Goal: Task Accomplishment & Management: Complete application form

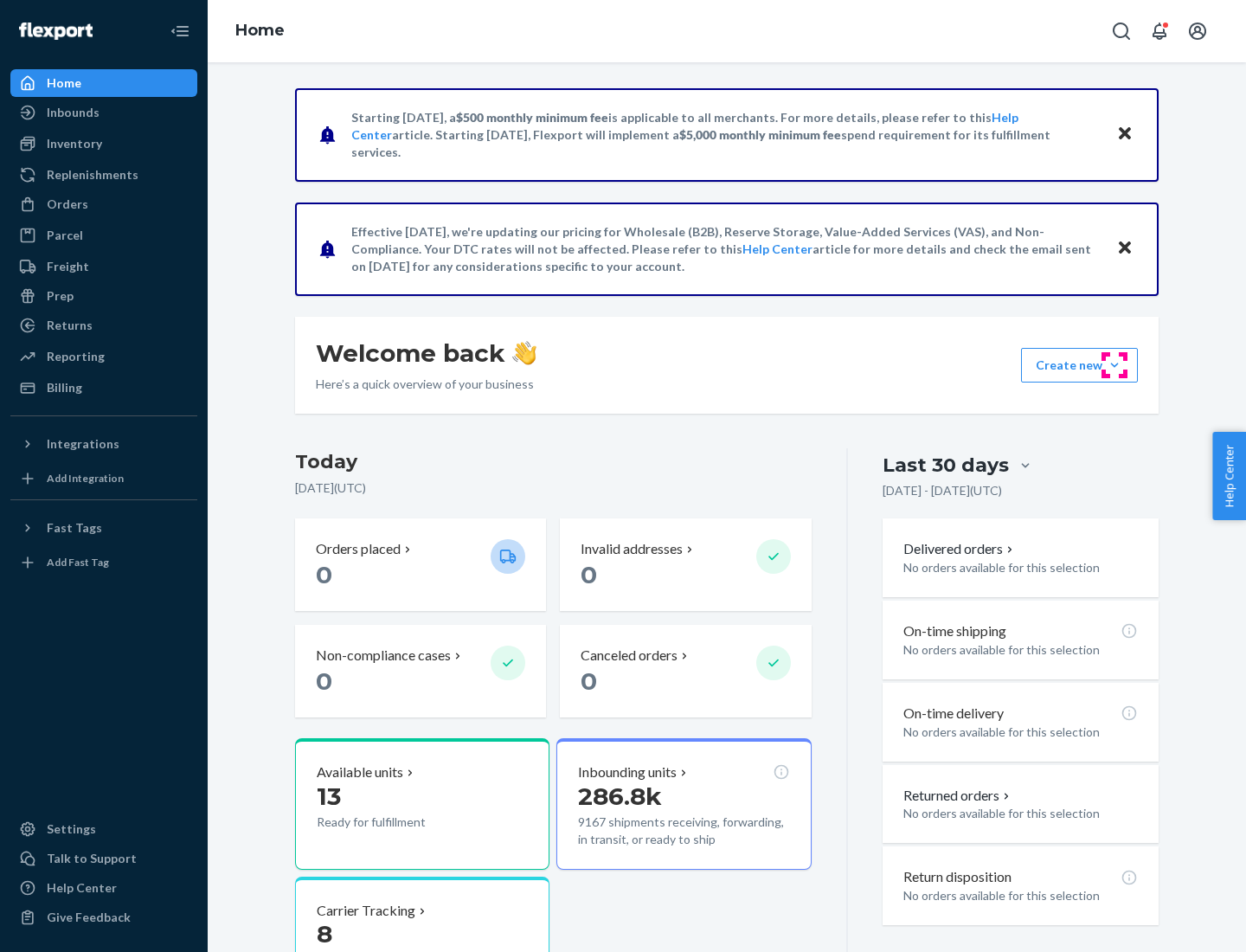
click at [1115, 366] on button "Create new Create new inbound Create new order Create new product" at bounding box center [1080, 365] width 117 height 35
click at [104, 112] on div "Inbounds" at bounding box center [104, 112] width 183 height 25
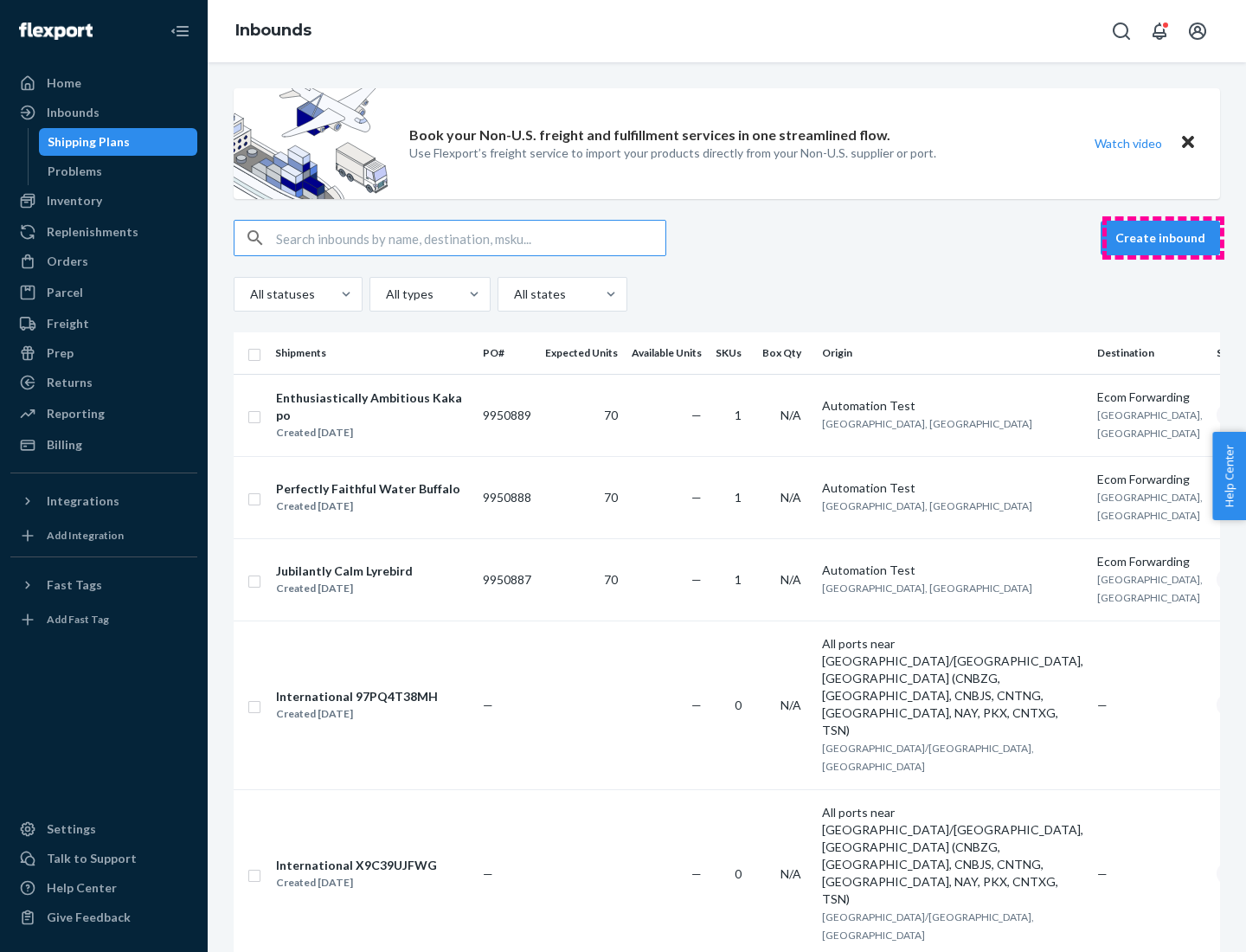
click at [1164, 238] on button "Create inbound" at bounding box center [1161, 238] width 119 height 35
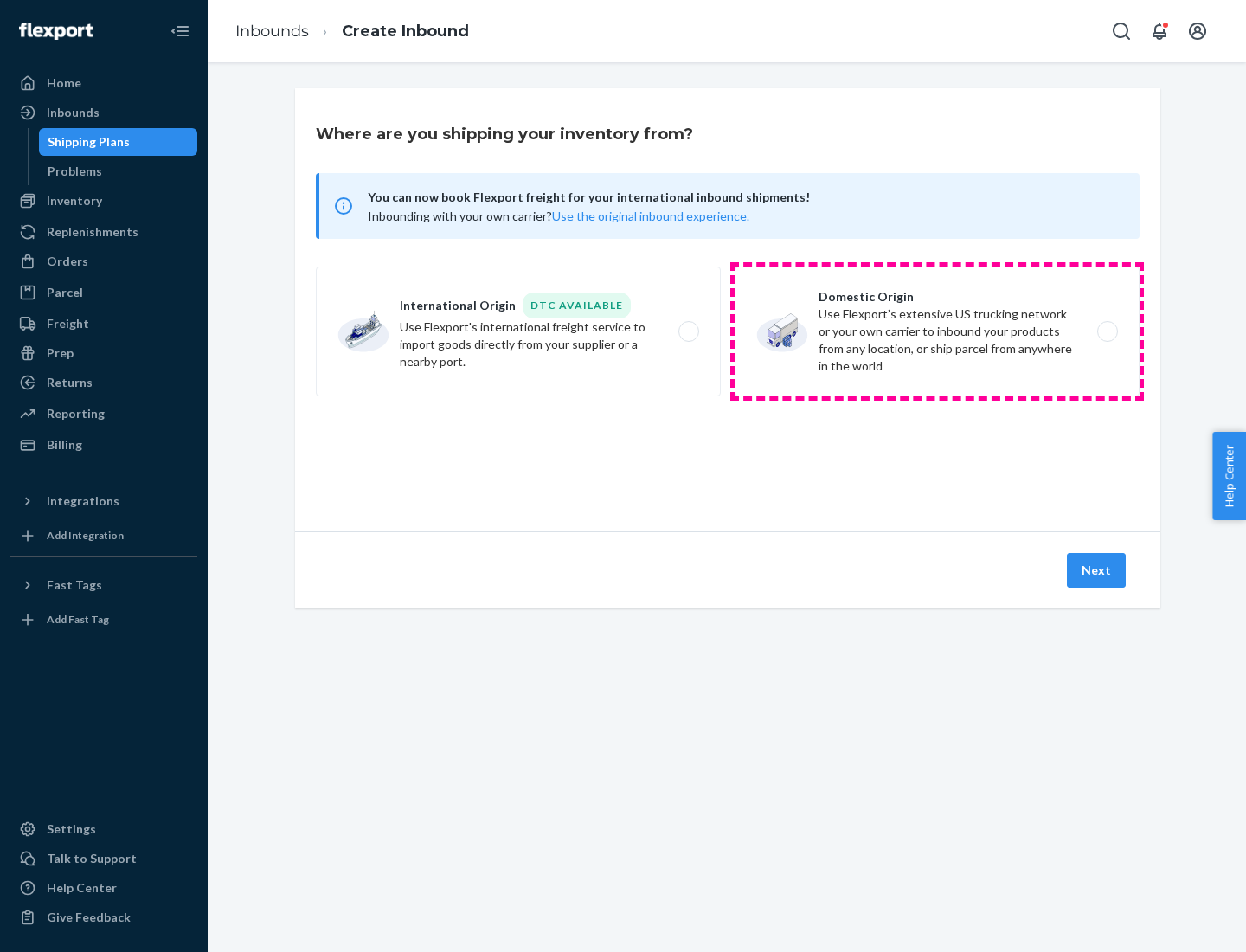
click at [937, 332] on label "Domestic Origin Use Flexport’s extensive US trucking network or your own carrie…" at bounding box center [937, 331] width 405 height 129
click at [1107, 332] on input "Domestic Origin Use Flexport’s extensive US trucking network or your own carrie…" at bounding box center [1113, 332] width 11 height 11
radio input "true"
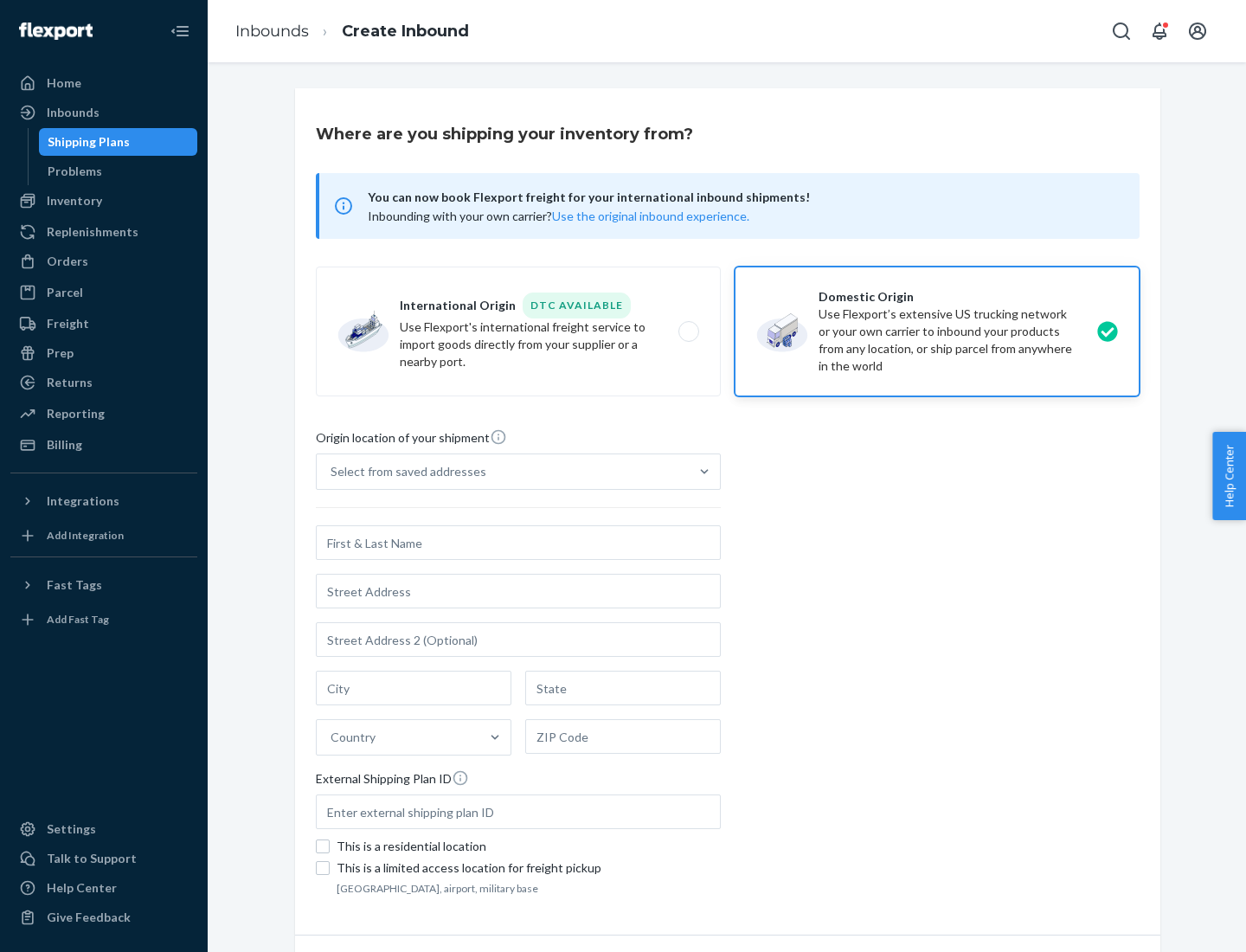
click at [404, 471] on div "Select from saved addresses" at bounding box center [408, 471] width 156 height 17
click at [333, 471] on input "Select from saved addresses" at bounding box center [332, 471] width 2 height 17
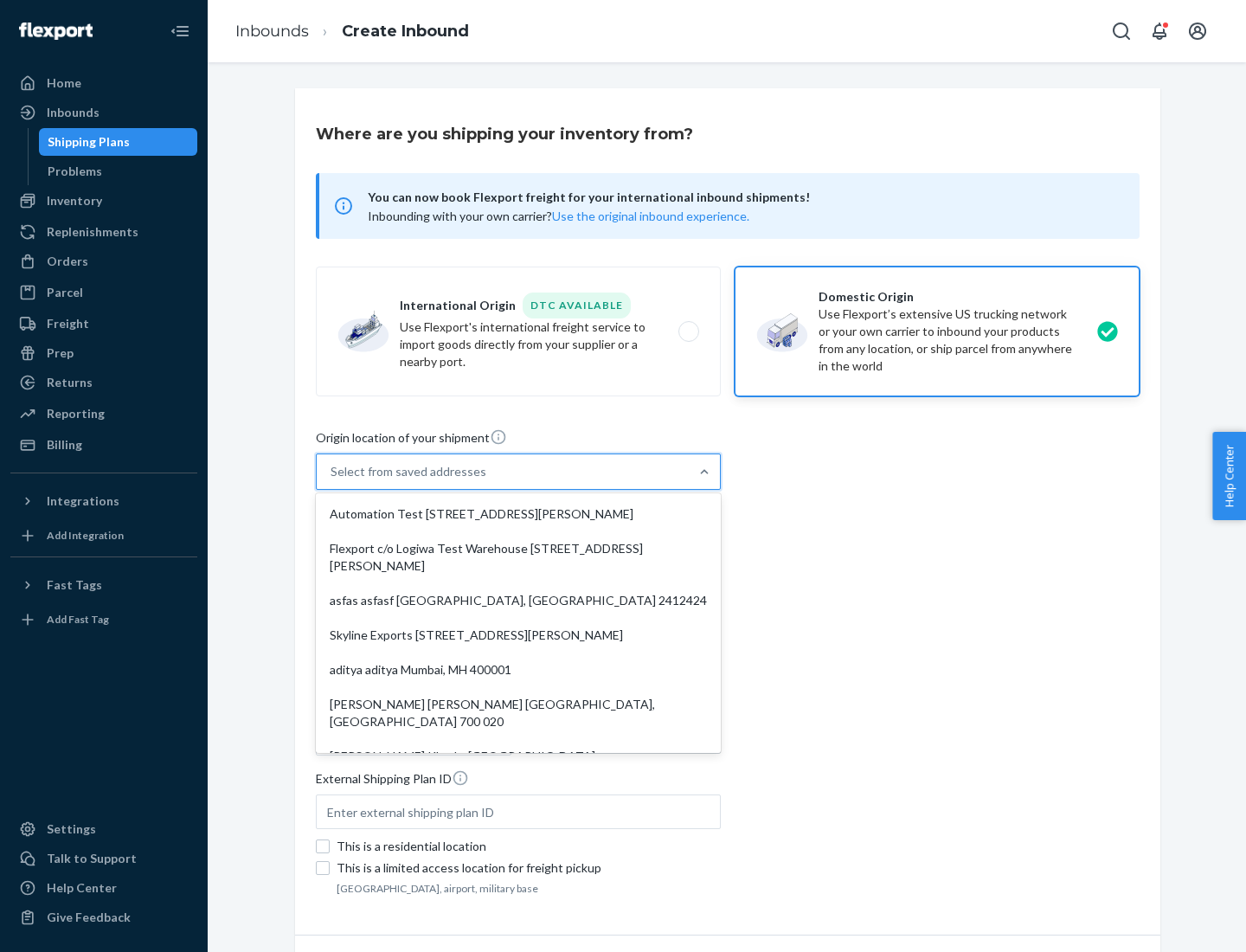
scroll to position [7, 0]
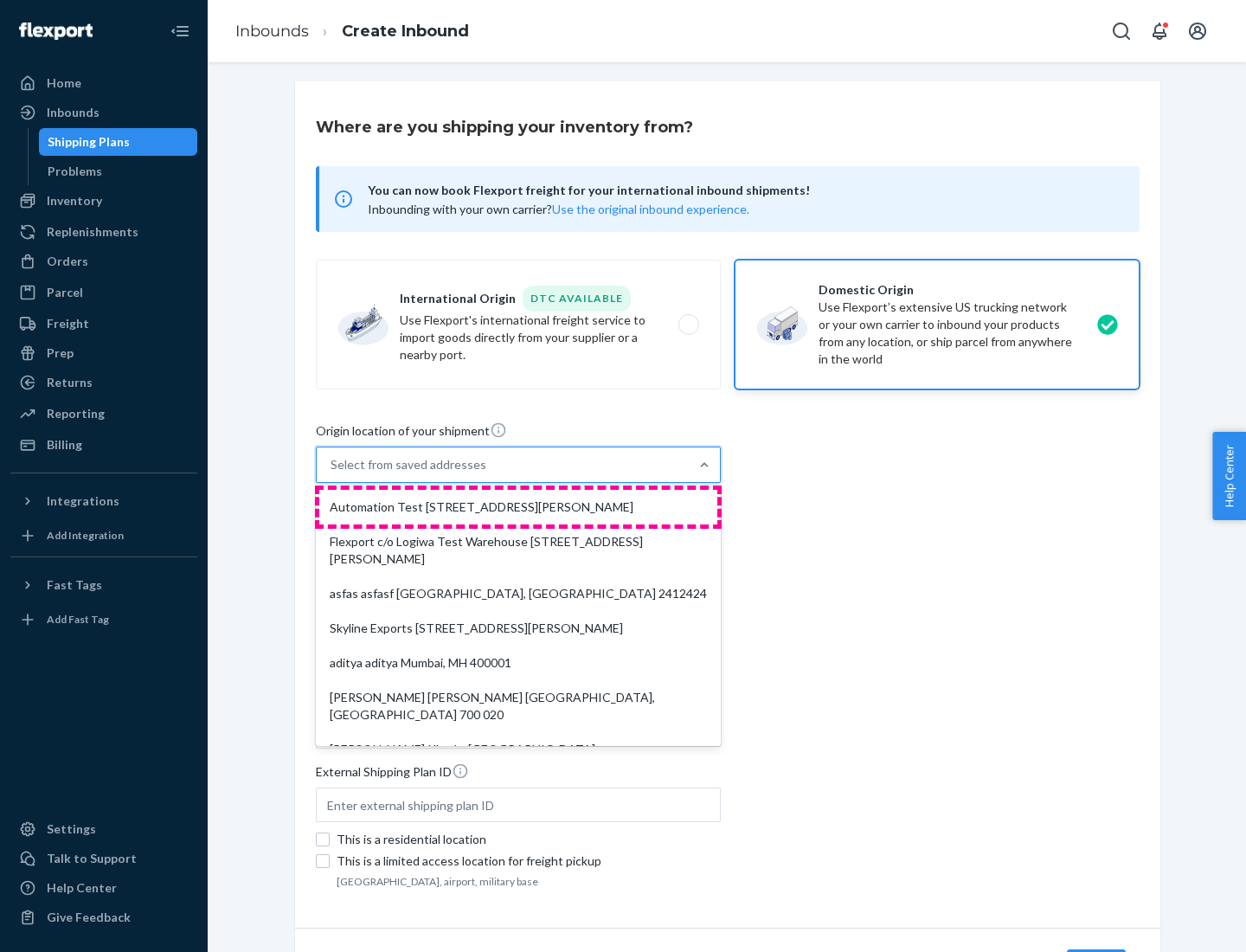
click at [519, 507] on div "Automation Test [STREET_ADDRESS][PERSON_NAME]" at bounding box center [519, 507] width 399 height 35
click at [333, 473] on input "option Automation Test [STREET_ADDRESS][PERSON_NAME]. 9 results available. Use …" at bounding box center [332, 465] width 2 height 17
type input "Automation Test"
type input "9th Floor"
type input "[GEOGRAPHIC_DATA]"
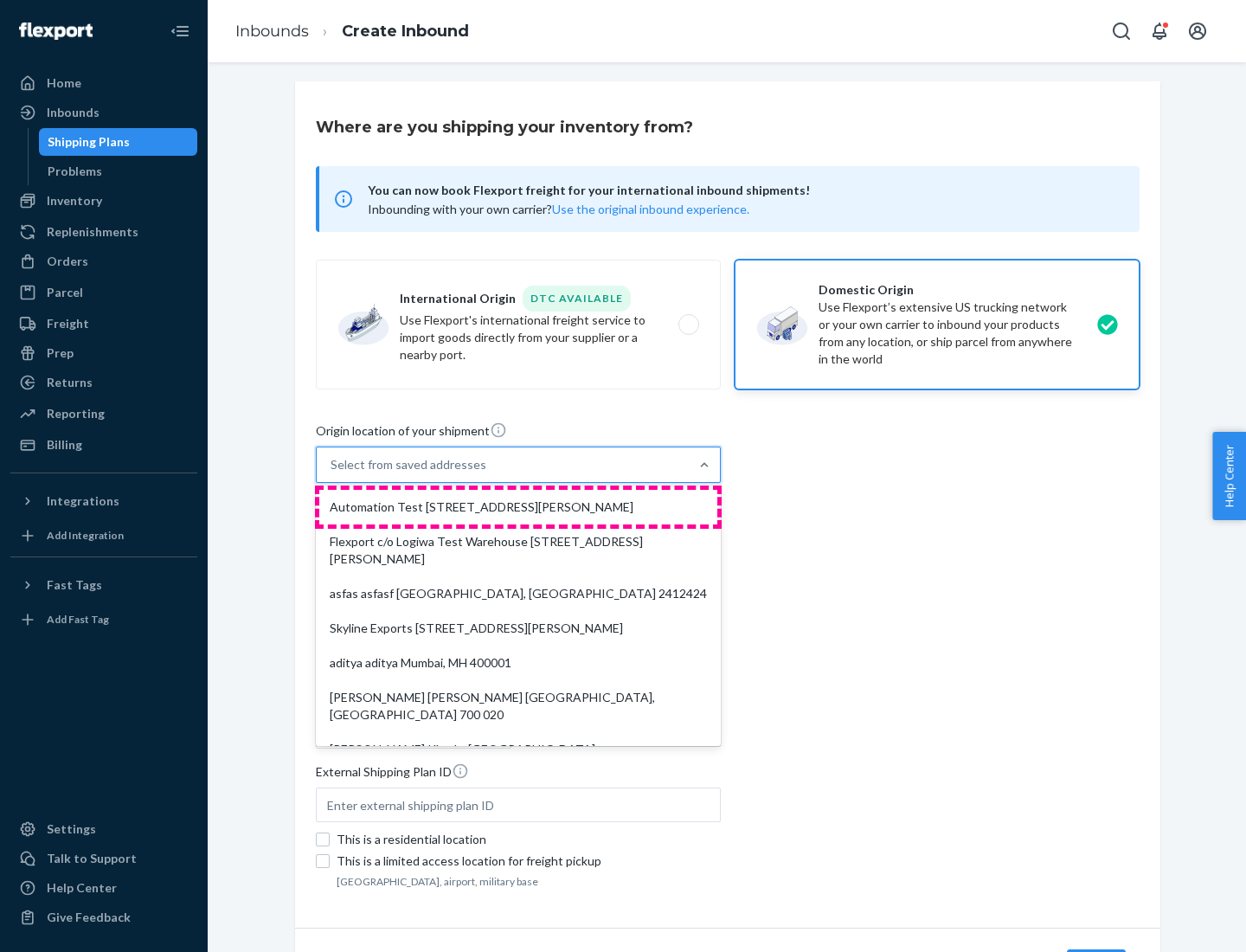
type input "CA"
type input "94104"
type input "[STREET_ADDRESS][PERSON_NAME]"
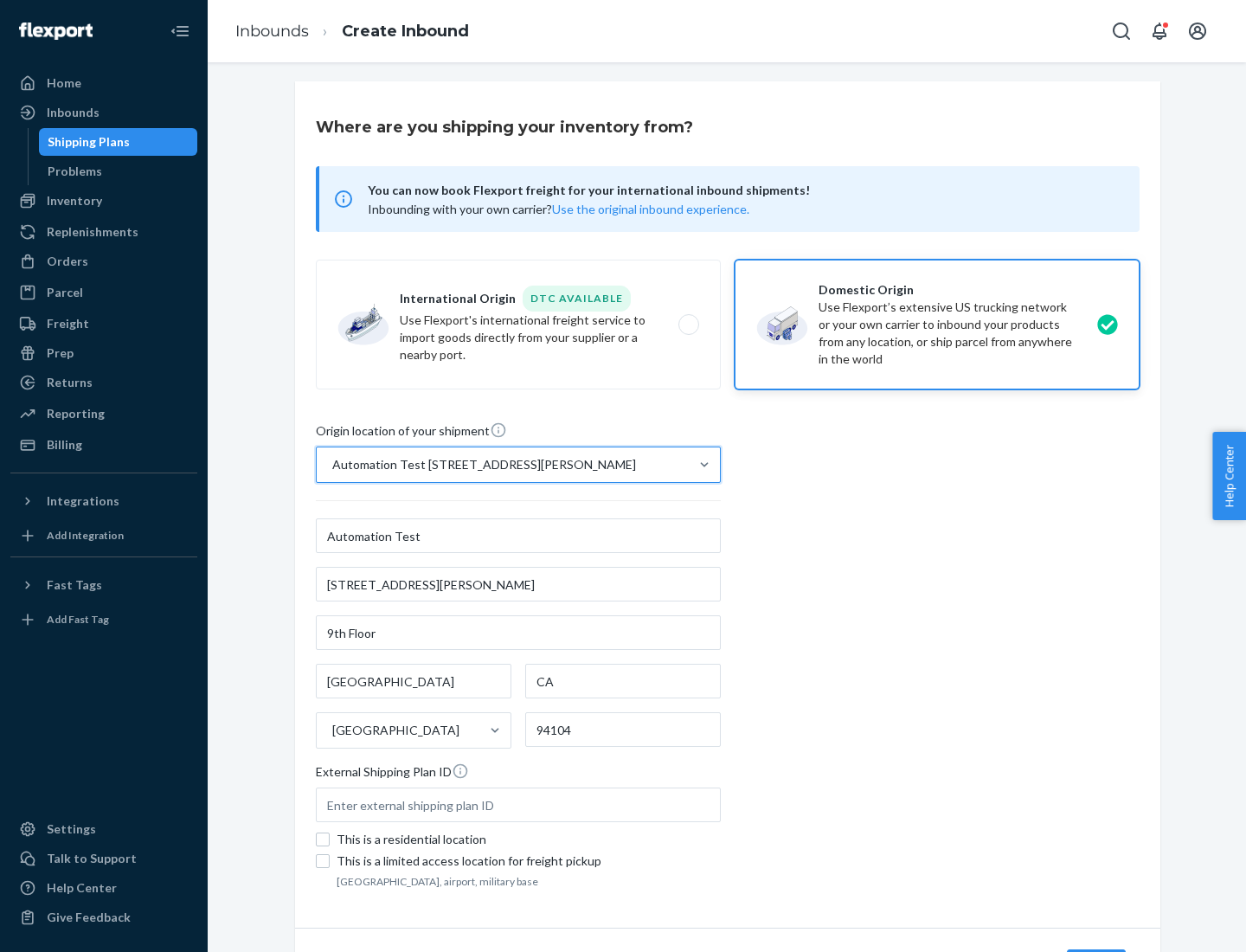
scroll to position [101, 0]
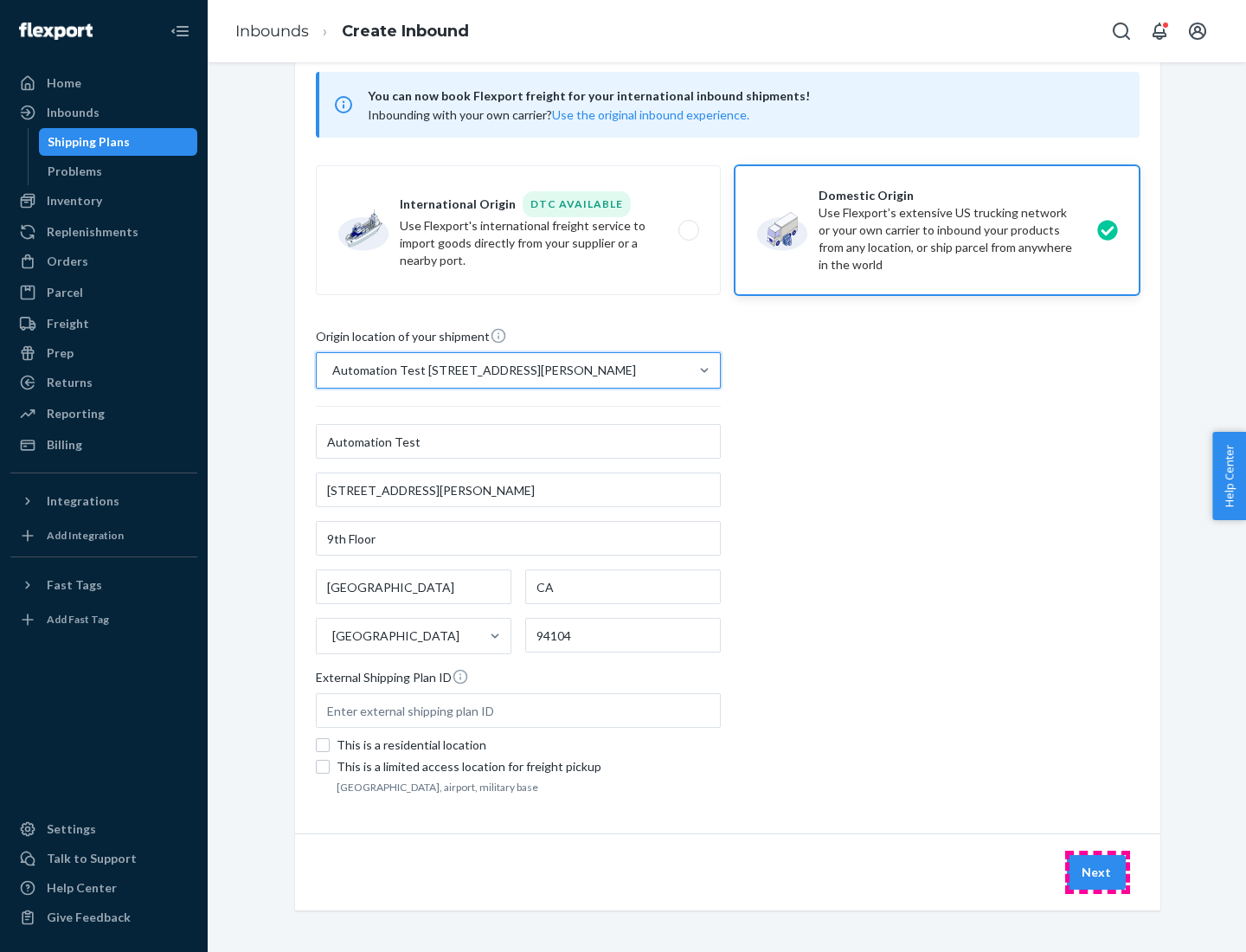
click at [1098, 873] on button "Next" at bounding box center [1097, 872] width 59 height 35
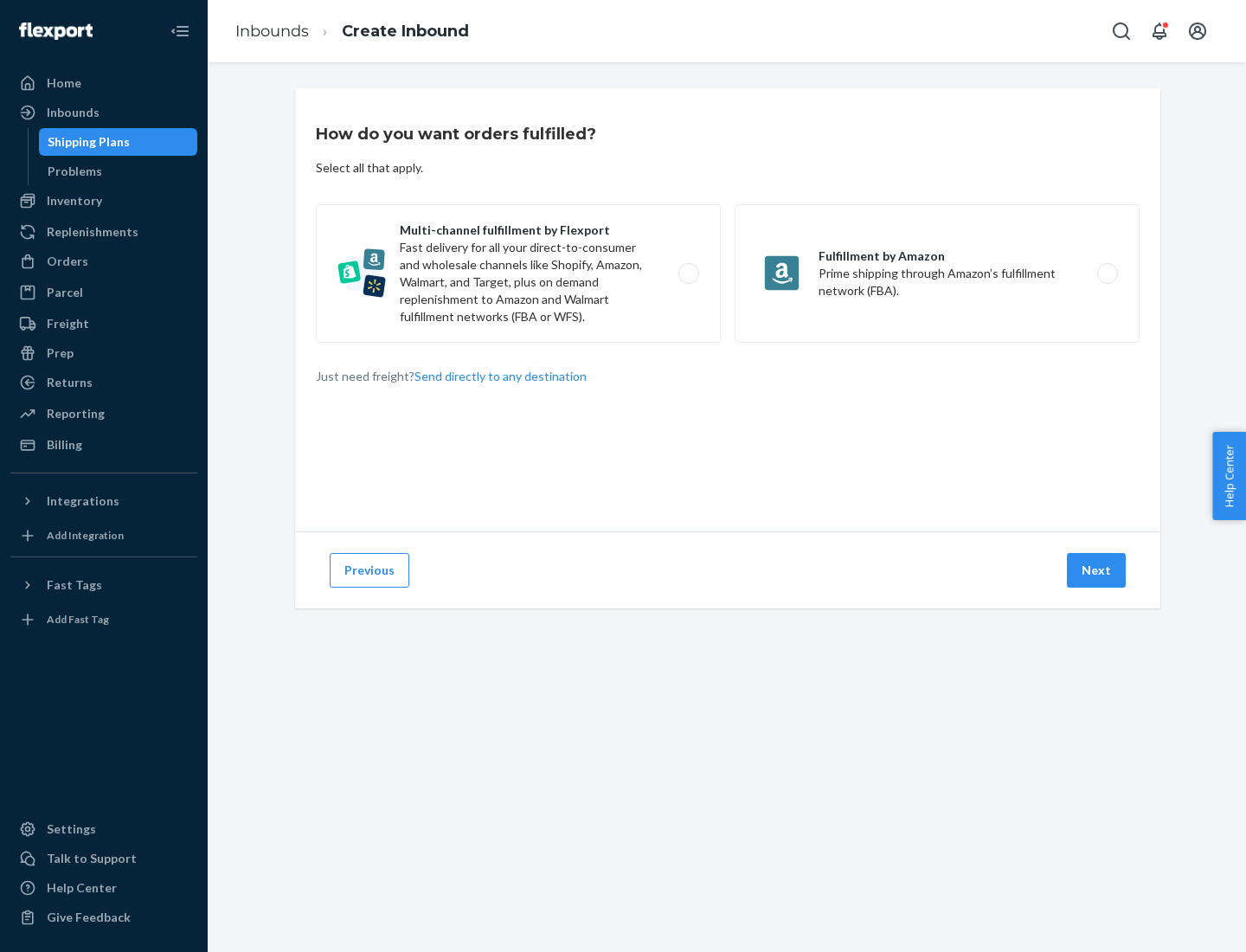
click at [519, 274] on label "Multi-channel fulfillment by Flexport Fast delivery for all your direct-to-cons…" at bounding box center [518, 273] width 405 height 139
click at [688, 274] on input "Multi-channel fulfillment by Flexport Fast delivery for all your direct-to-cons…" at bounding box center [693, 274] width 11 height 11
radio input "true"
click at [1098, 570] on button "Next" at bounding box center [1097, 570] width 59 height 35
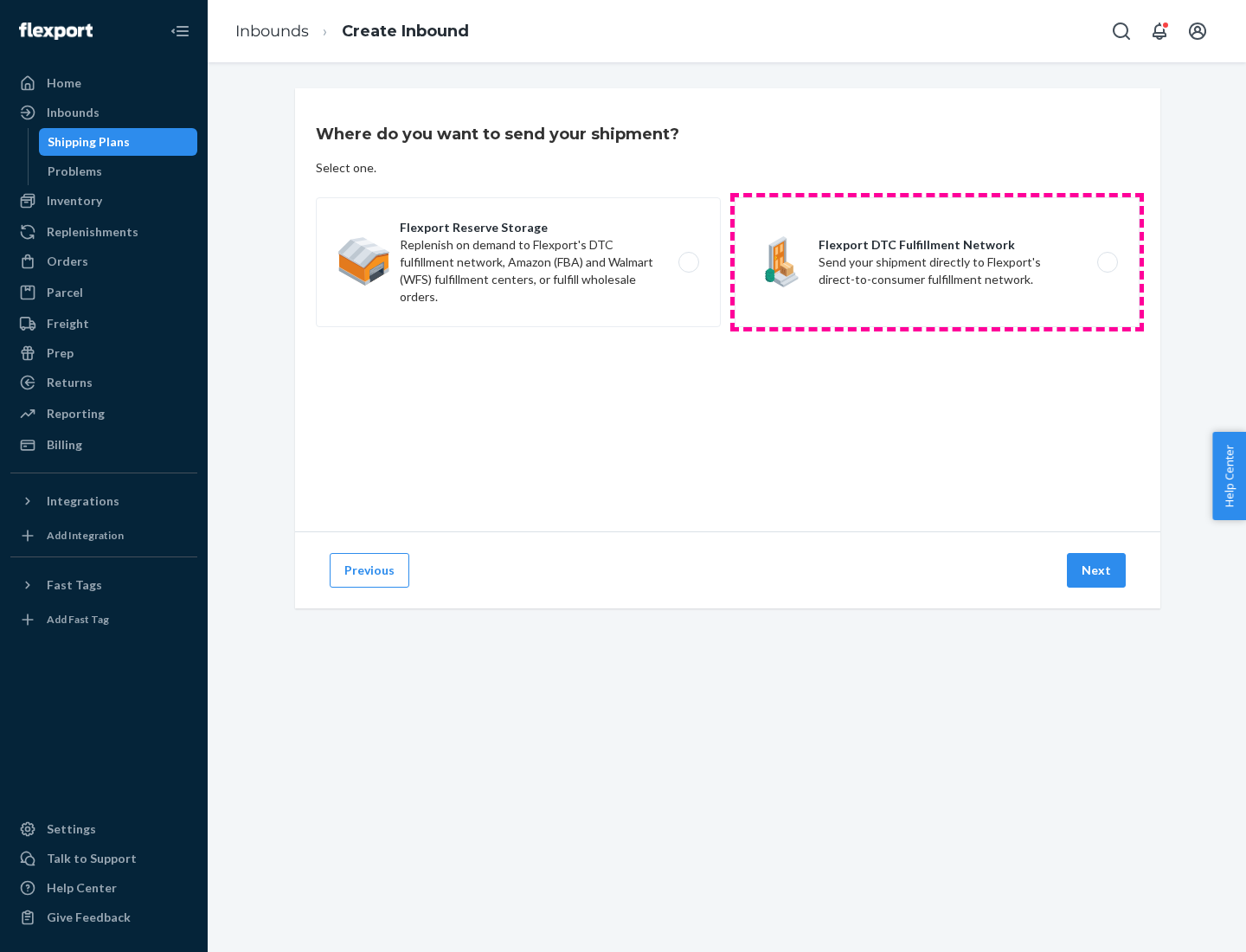
click at [937, 263] on label "Flexport DTC Fulfillment Network Send your shipment directly to Flexport's dire…" at bounding box center [937, 262] width 405 height 129
click at [1107, 263] on input "Flexport DTC Fulfillment Network Send your shipment directly to Flexport's dire…" at bounding box center [1113, 263] width 11 height 11
radio input "true"
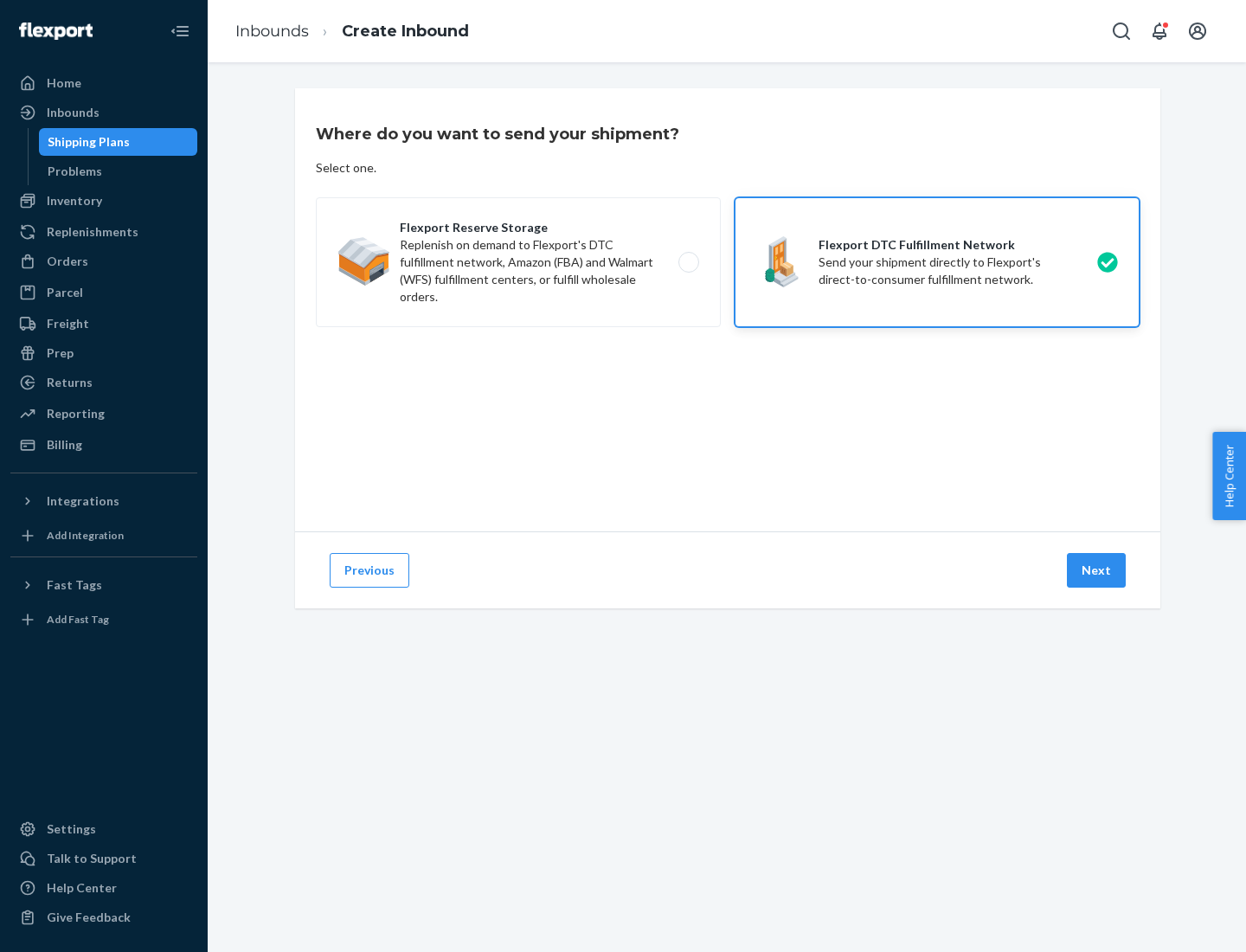
click at [1098, 570] on button "Next" at bounding box center [1097, 570] width 59 height 35
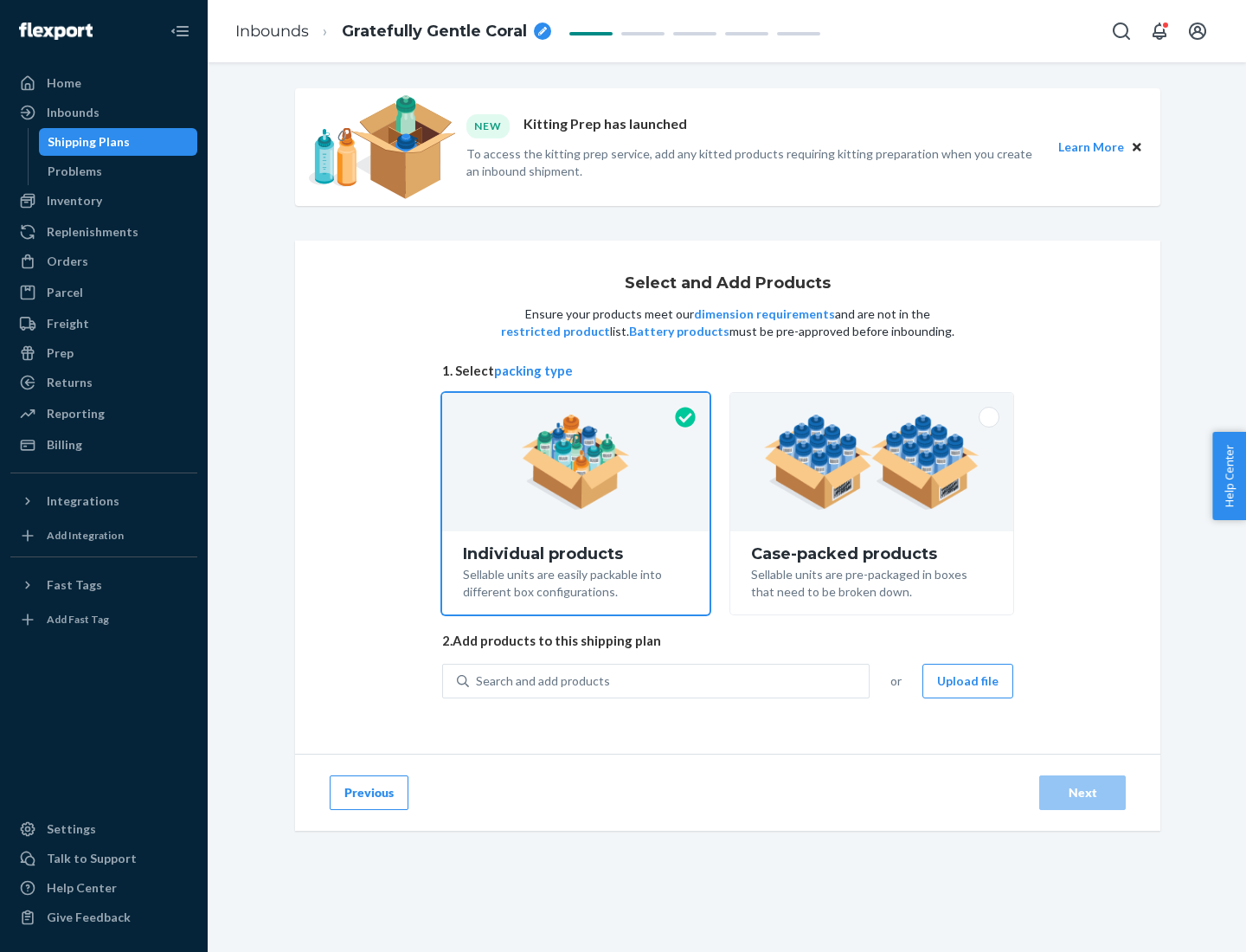
click at [873, 462] on img at bounding box center [872, 462] width 215 height 95
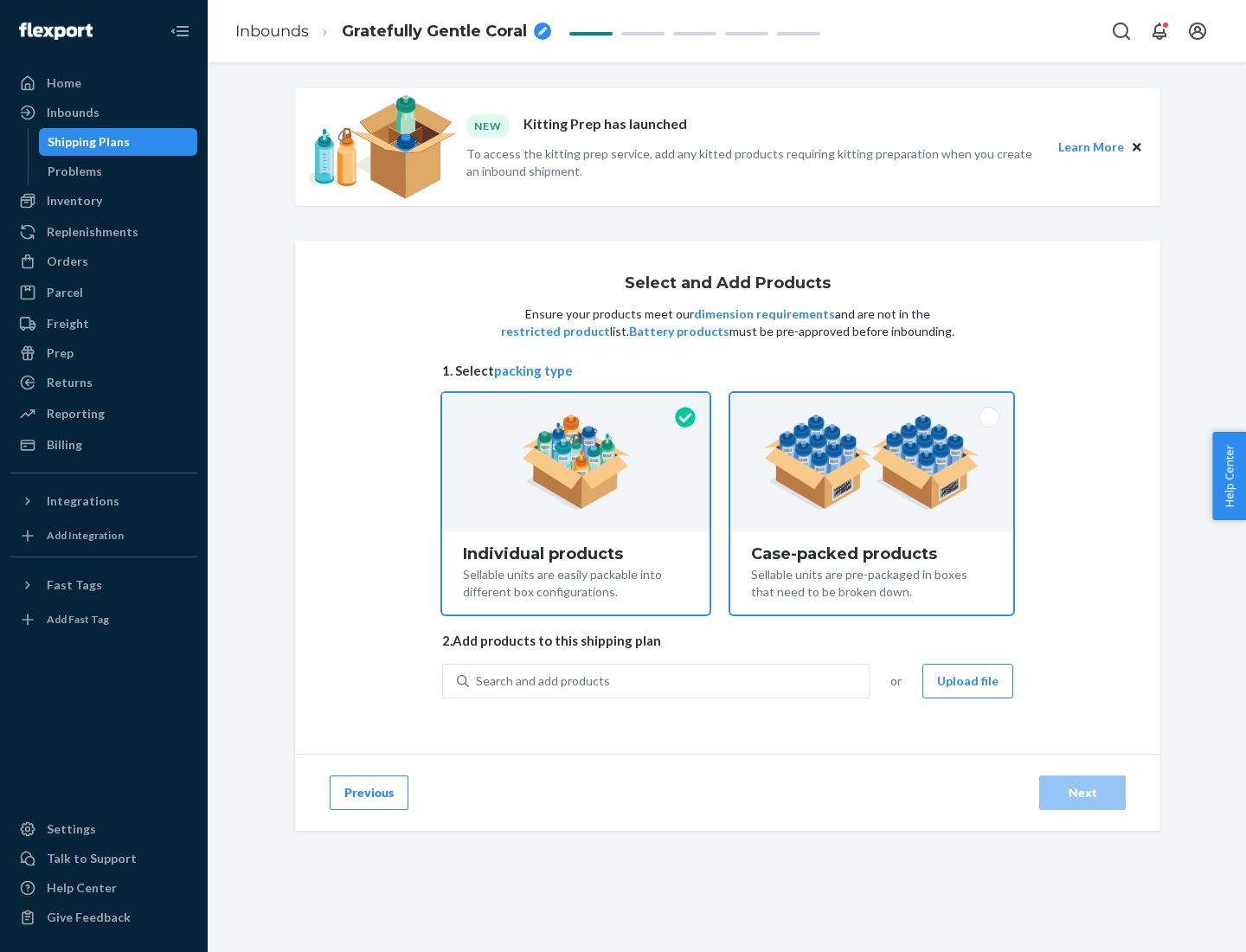
click at [873, 404] on input "Case-packed products Sellable units are pre-packaged in boxes that need to be b…" at bounding box center [872, 399] width 11 height 11
radio input "true"
radio input "false"
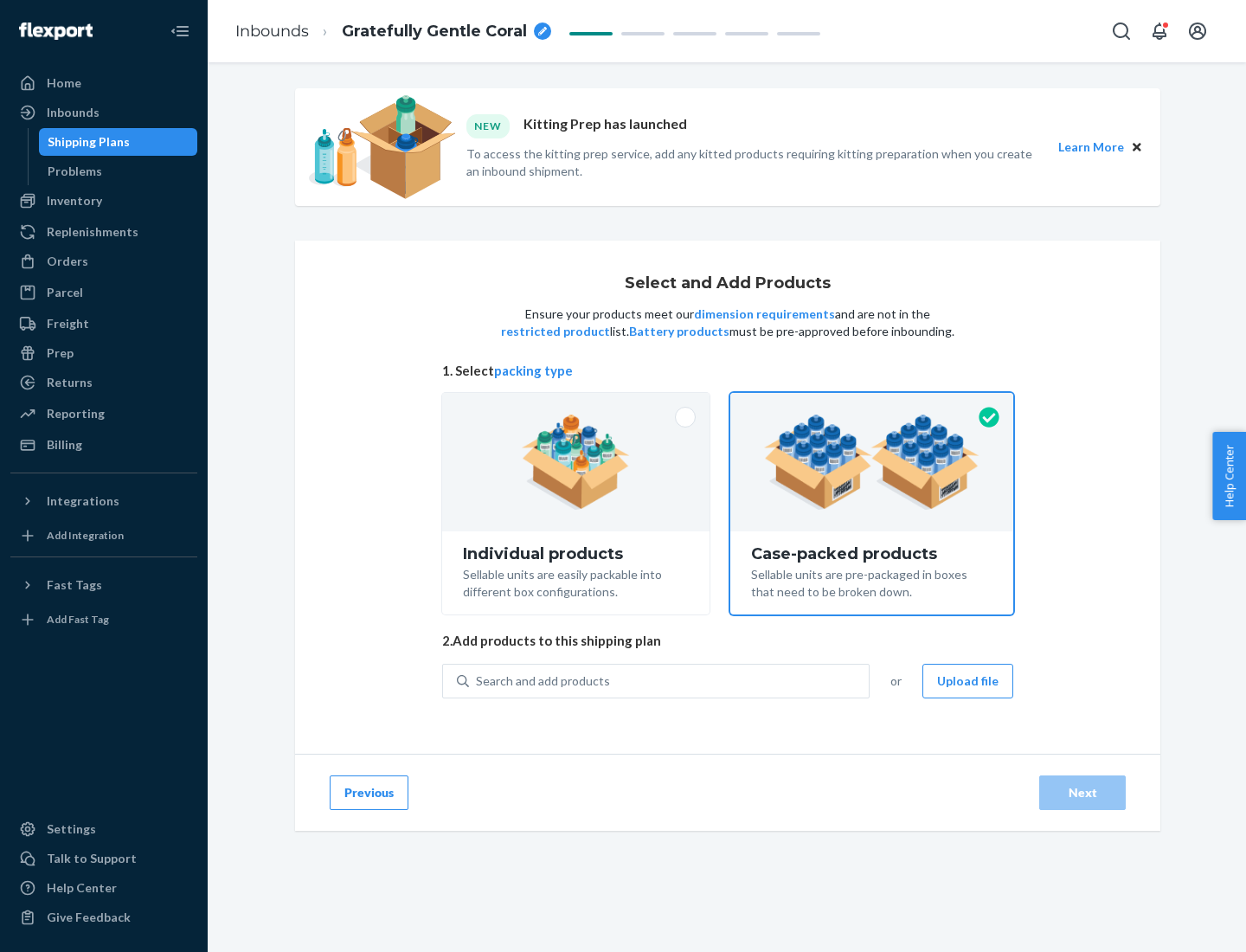
click at [670, 680] on div "Search and add products" at bounding box center [669, 681] width 400 height 31
click at [478, 680] on input "Search and add products" at bounding box center [477, 681] width 2 height 17
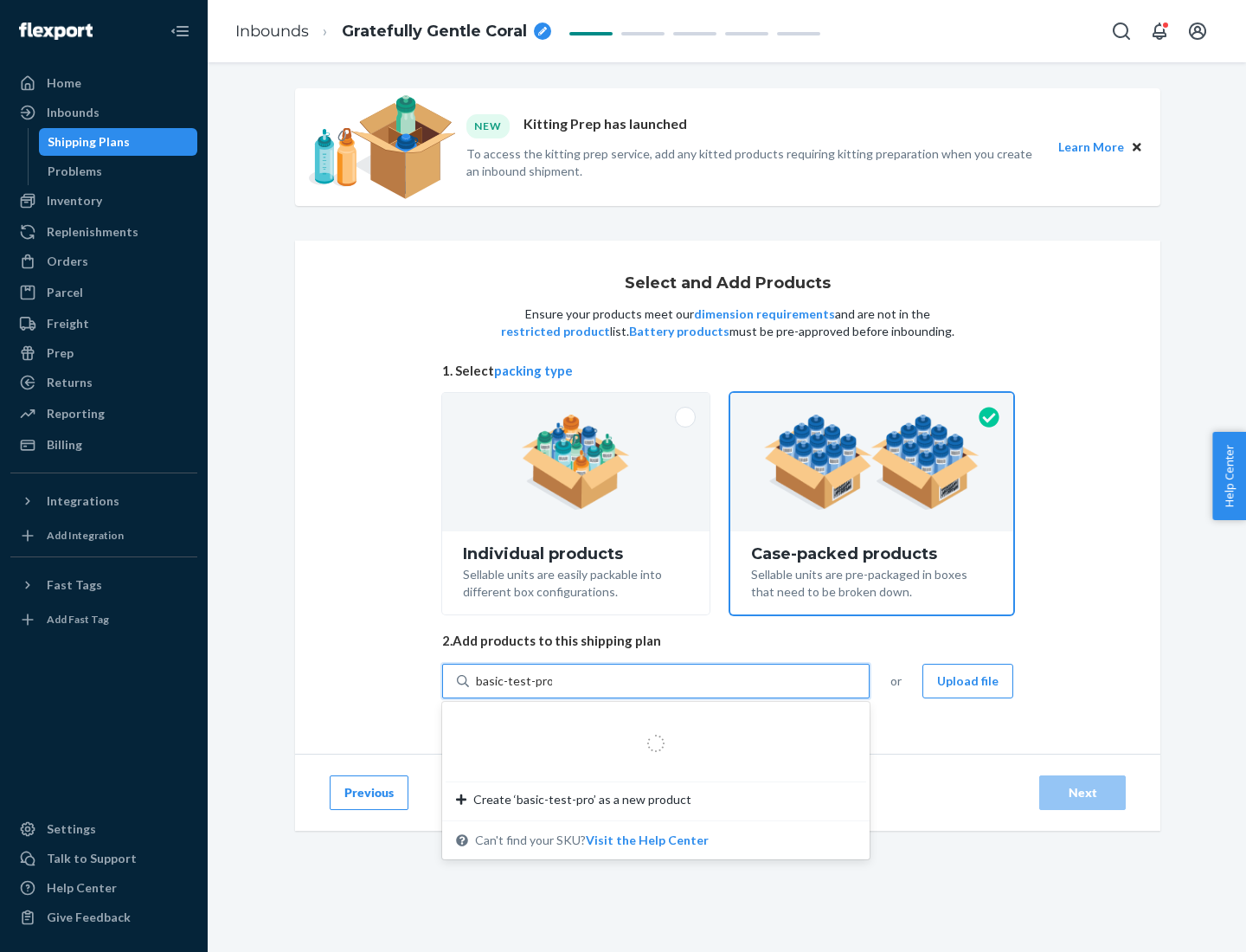
type input "basic-test-product-1"
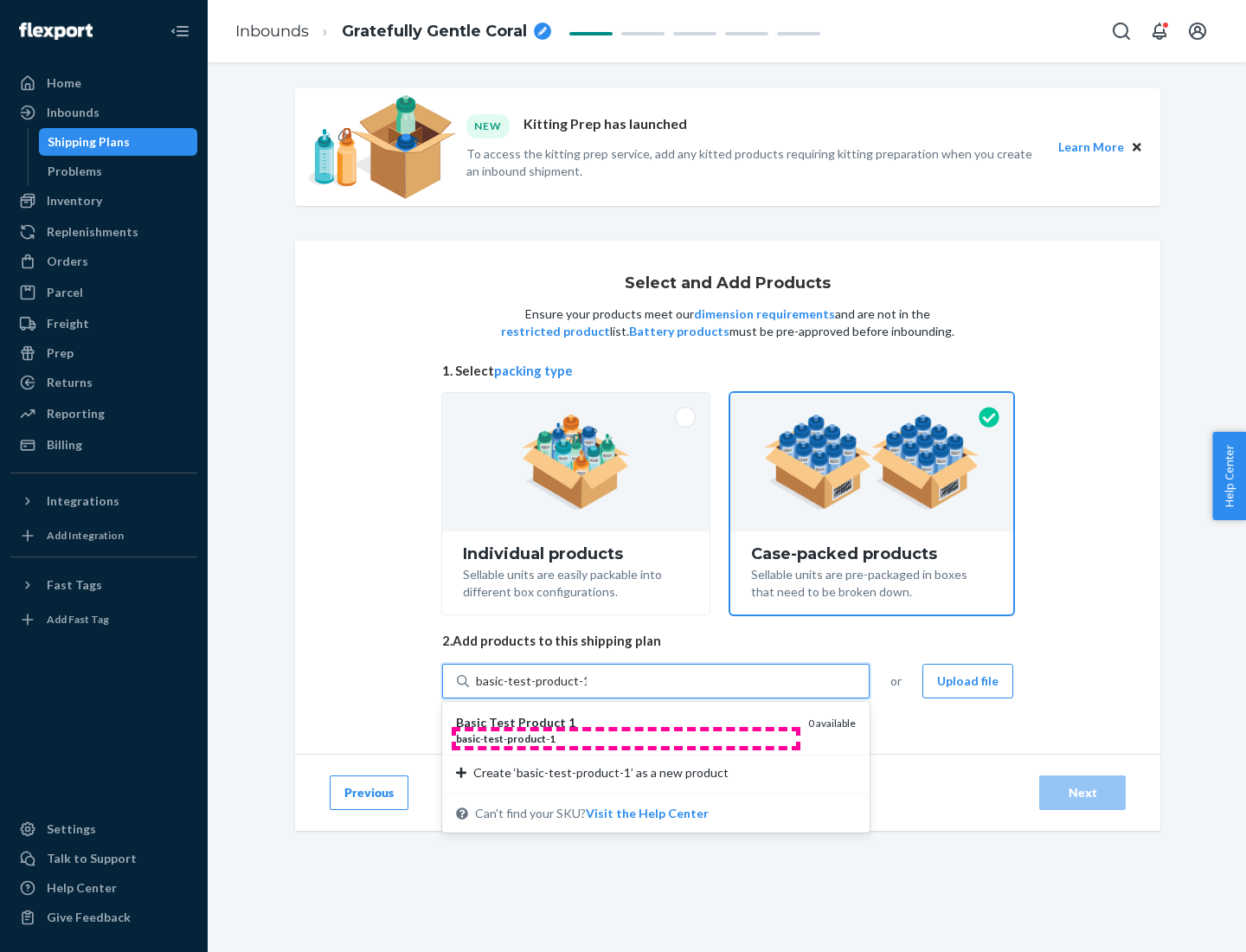
click at [625, 739] on div "basic - test - product - 1" at bounding box center [625, 739] width 338 height 15
click at [587, 689] on input "basic-test-product-1" at bounding box center [531, 681] width 111 height 17
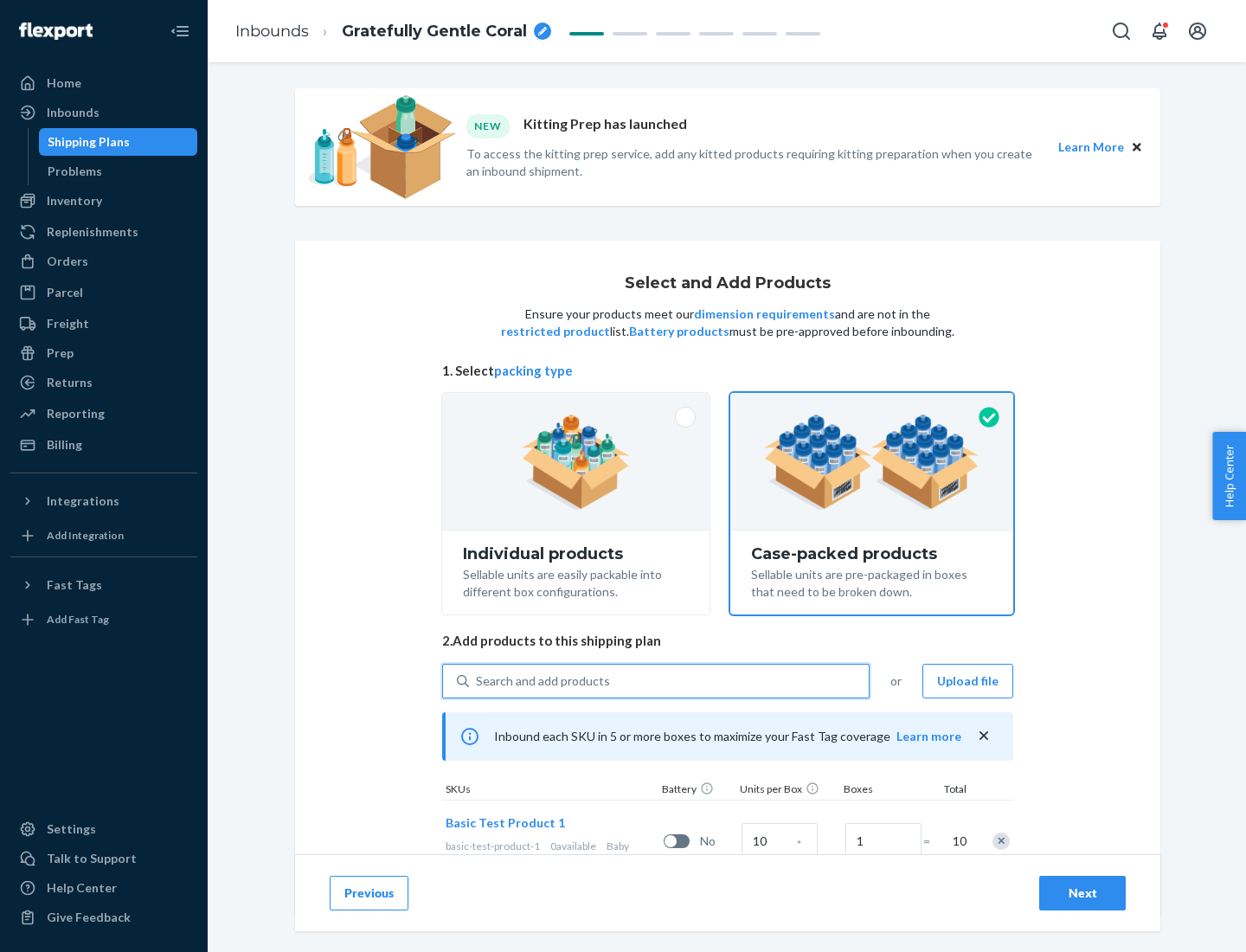
scroll to position [62, 0]
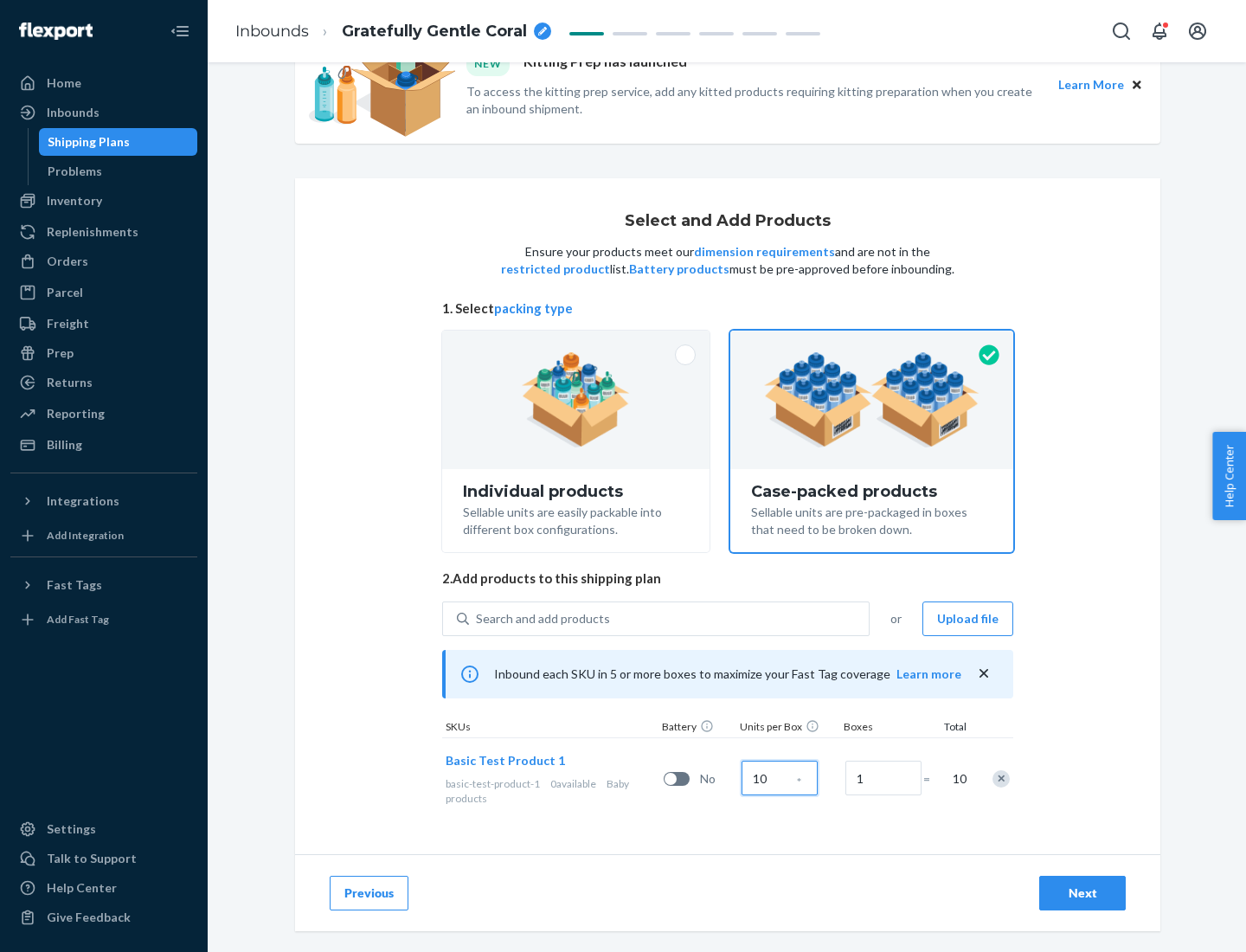
type input "10"
type input "7"
click at [1083, 893] on div "Next" at bounding box center [1083, 892] width 57 height 17
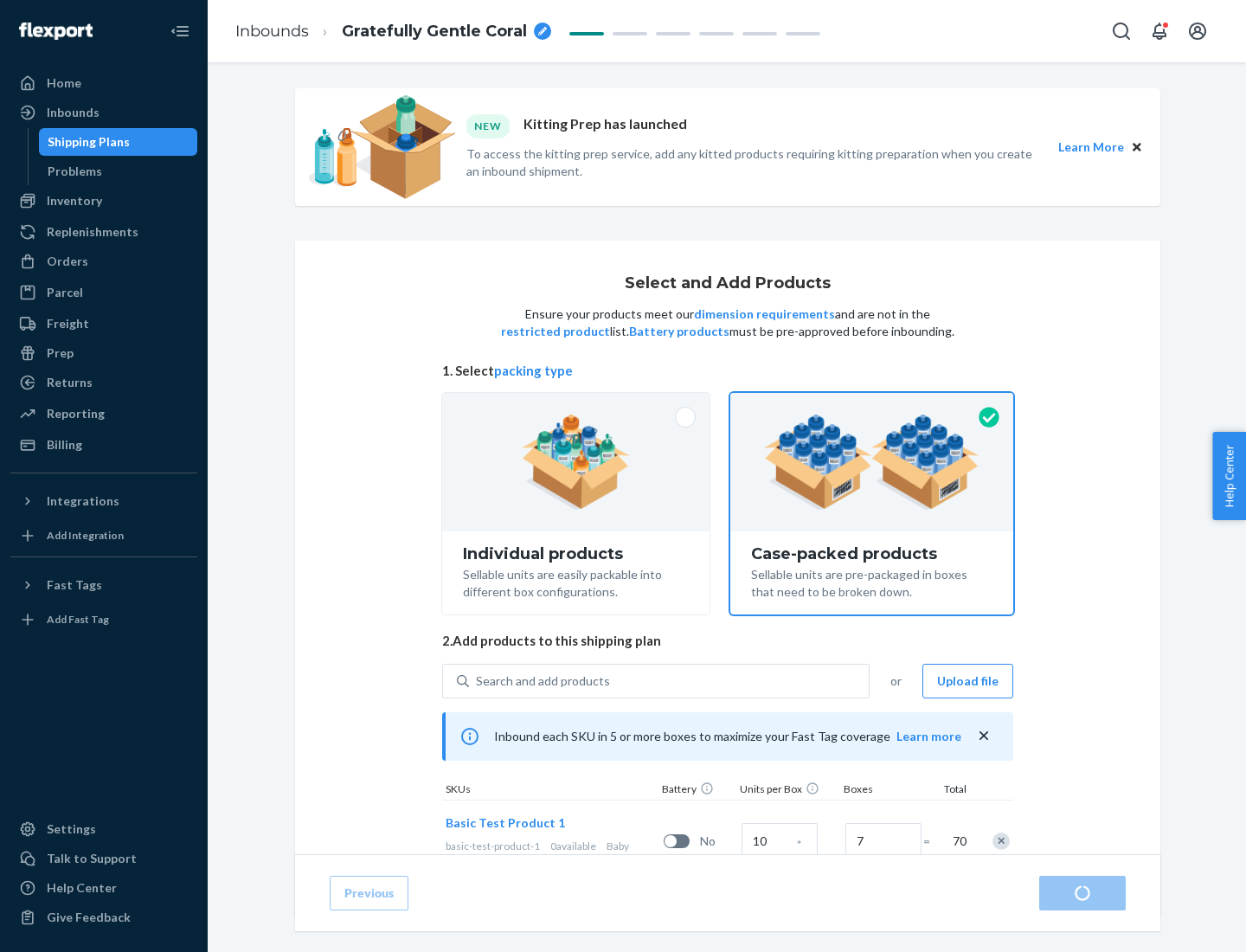
radio input "true"
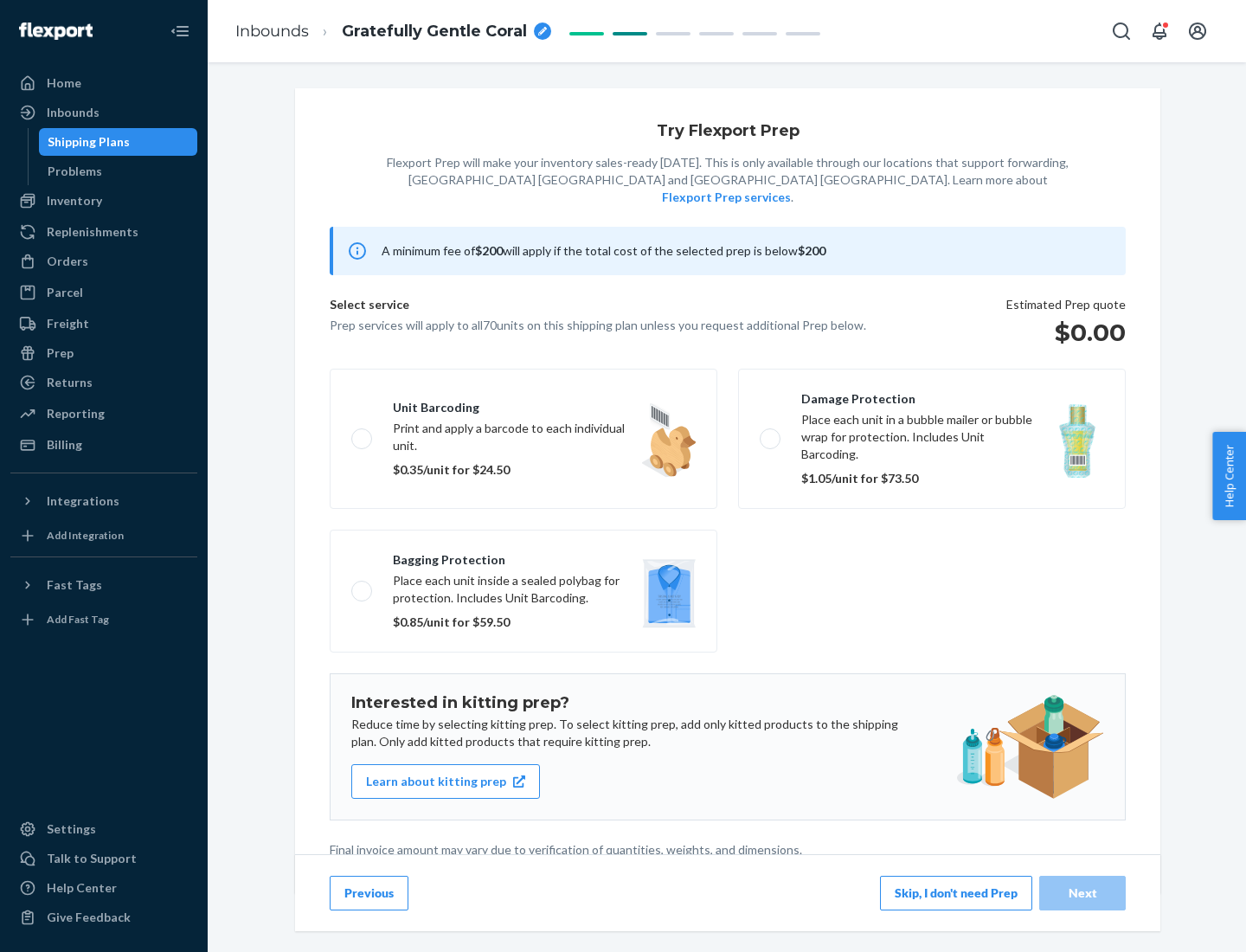
scroll to position [5, 0]
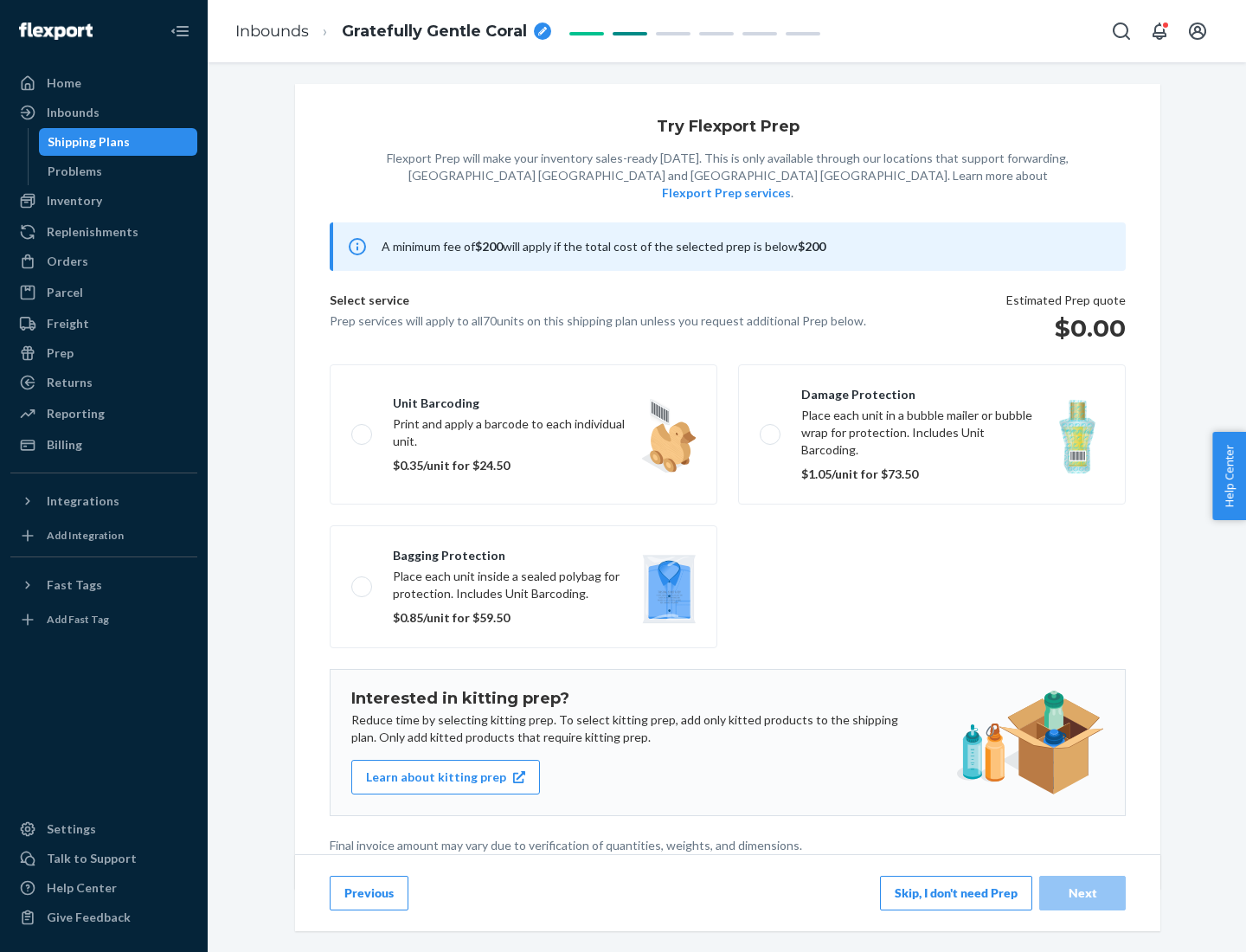
click at [523, 552] on label "Bagging protection Place each unit inside a sealed polybag for protection. Incl…" at bounding box center [523, 586] width 388 height 123
click at [363, 581] on input "Bagging protection Place each unit inside a sealed polybag for protection. Incl…" at bounding box center [357, 586] width 11 height 11
checkbox input "true"
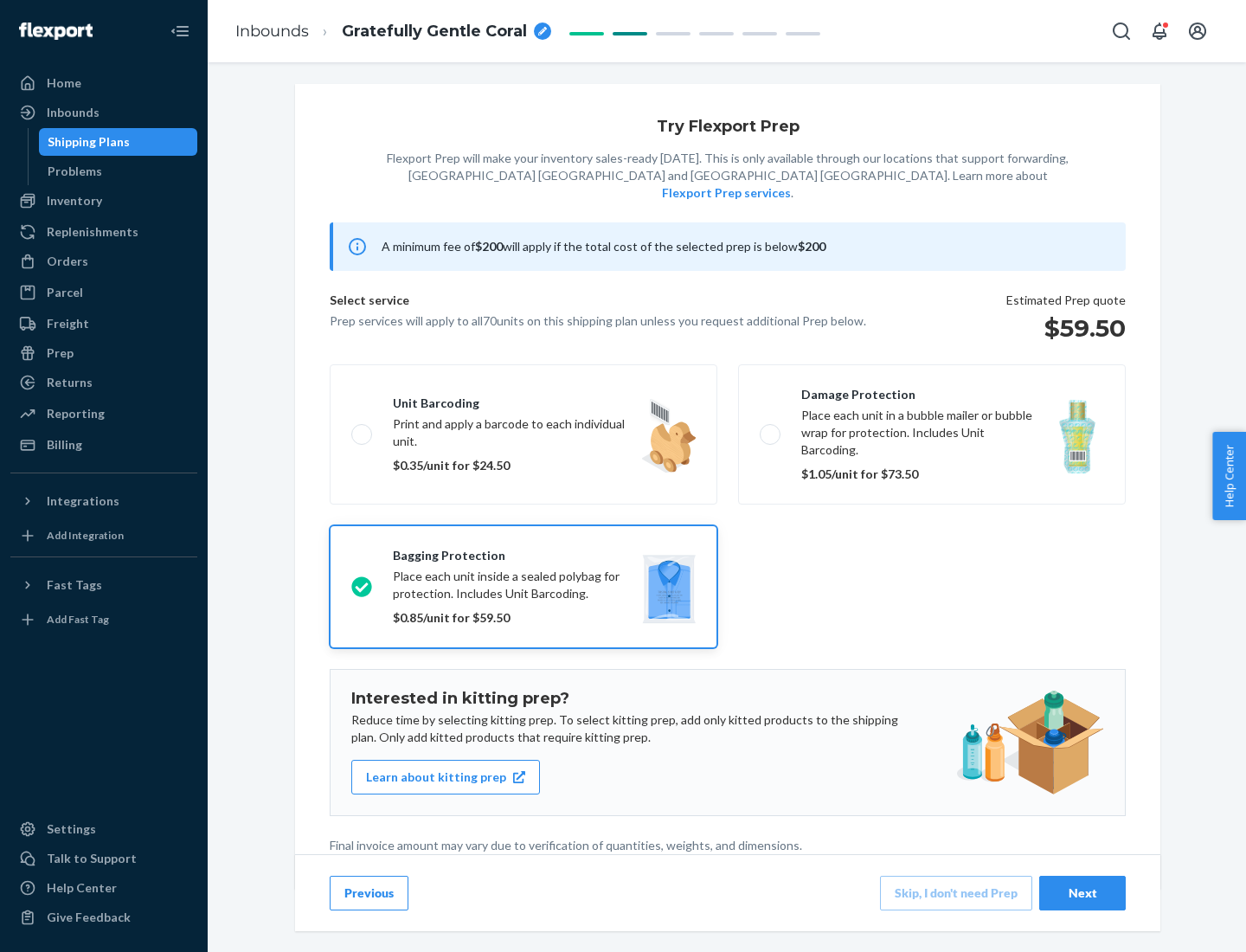
click at [1083, 892] on div "Next" at bounding box center [1083, 892] width 57 height 17
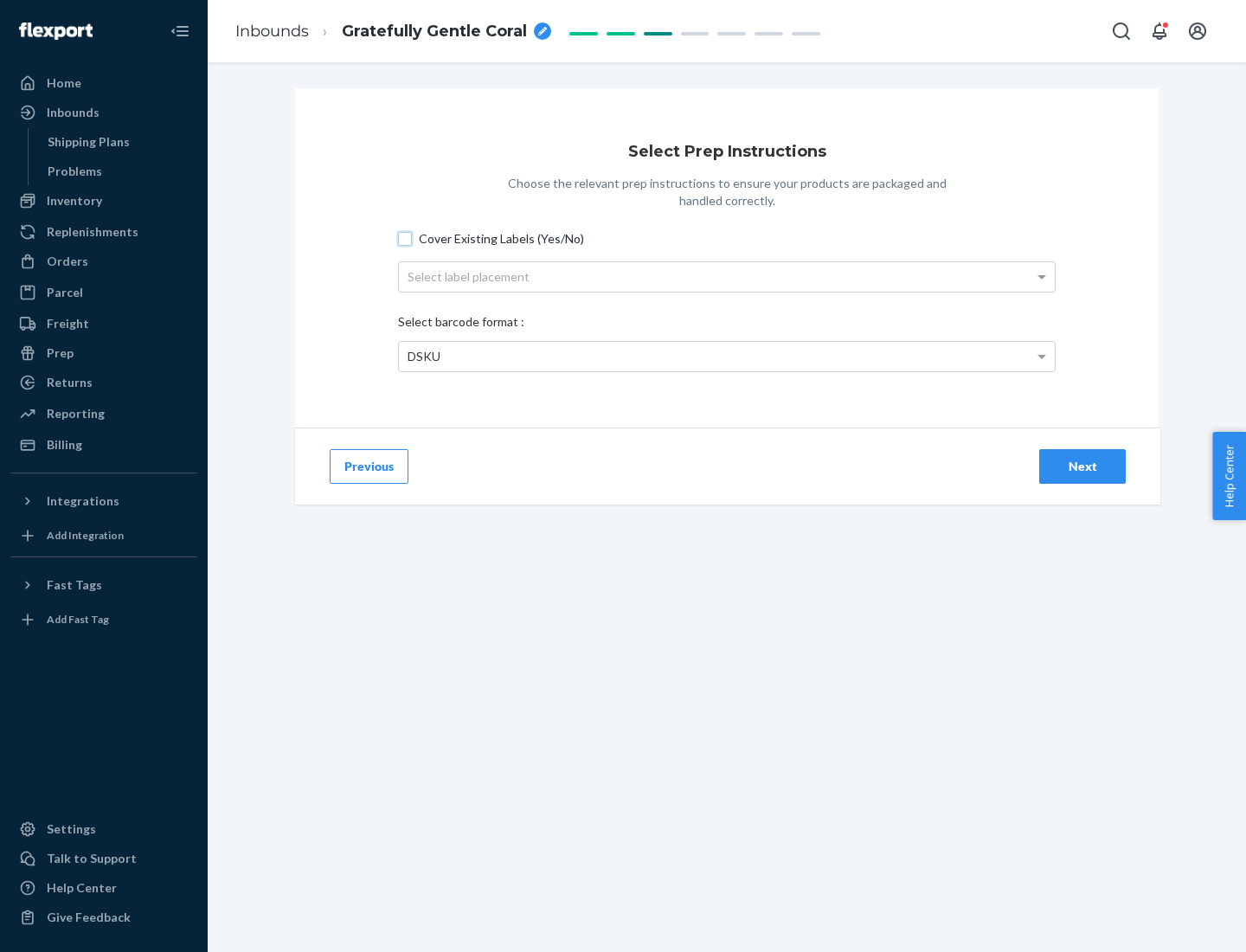
click at [405, 238] on input "Cover Existing Labels (Yes/No)" at bounding box center [405, 239] width 14 height 14
checkbox input "true"
click at [727, 276] on div "Select label placement" at bounding box center [726, 277] width 657 height 29
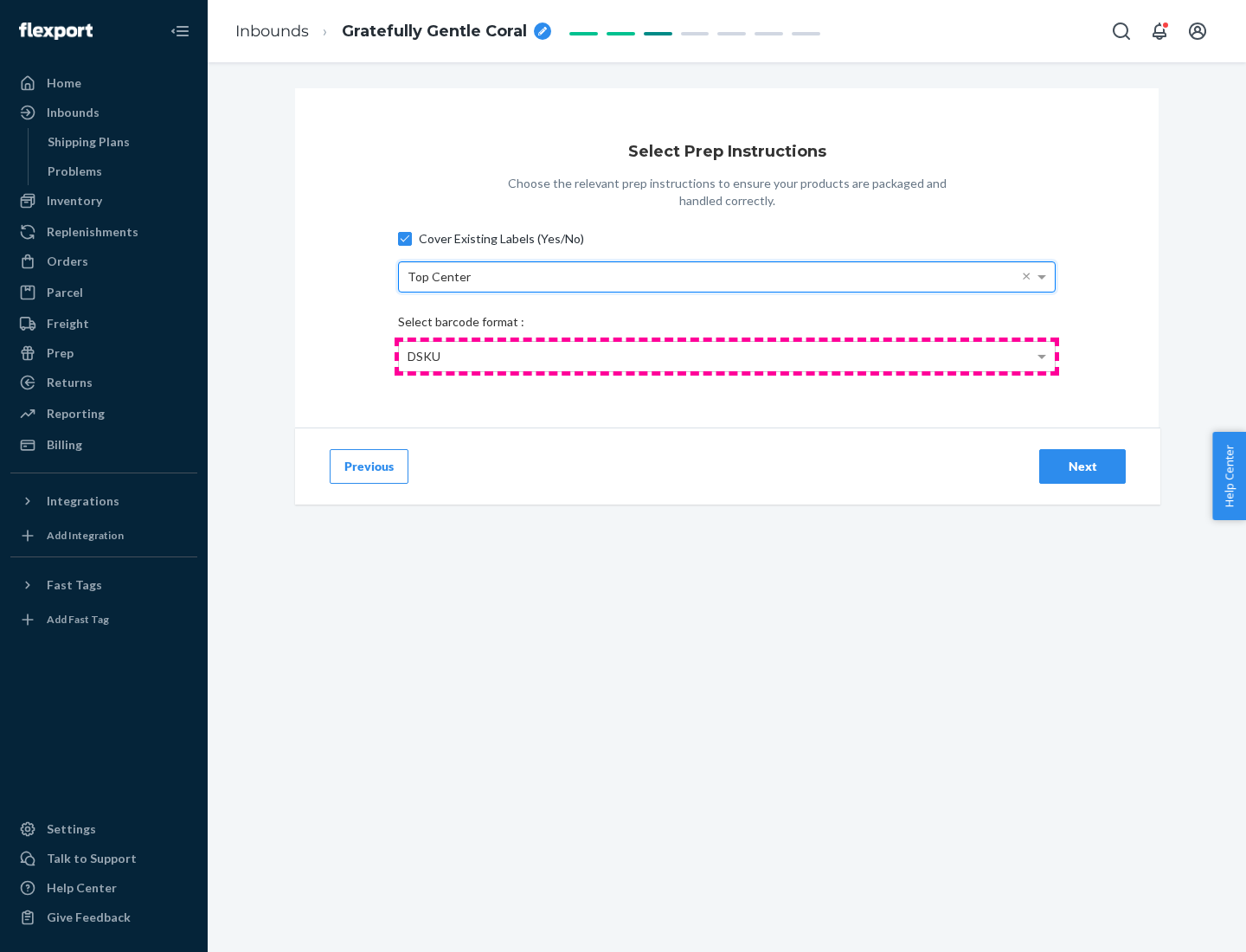
click at [727, 356] on div "DSKU" at bounding box center [726, 356] width 657 height 29
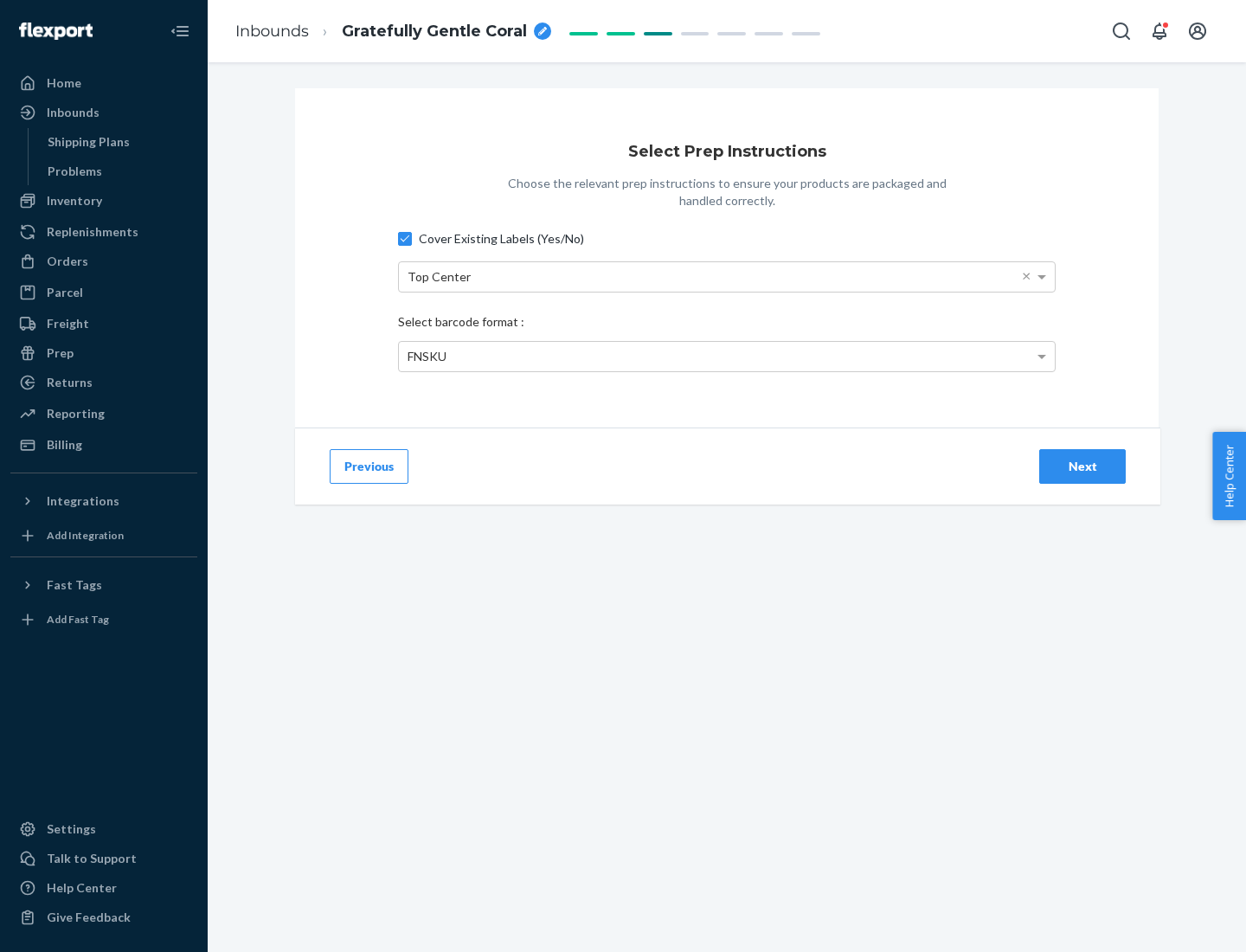
click at [1083, 466] on div "Next" at bounding box center [1083, 467] width 57 height 17
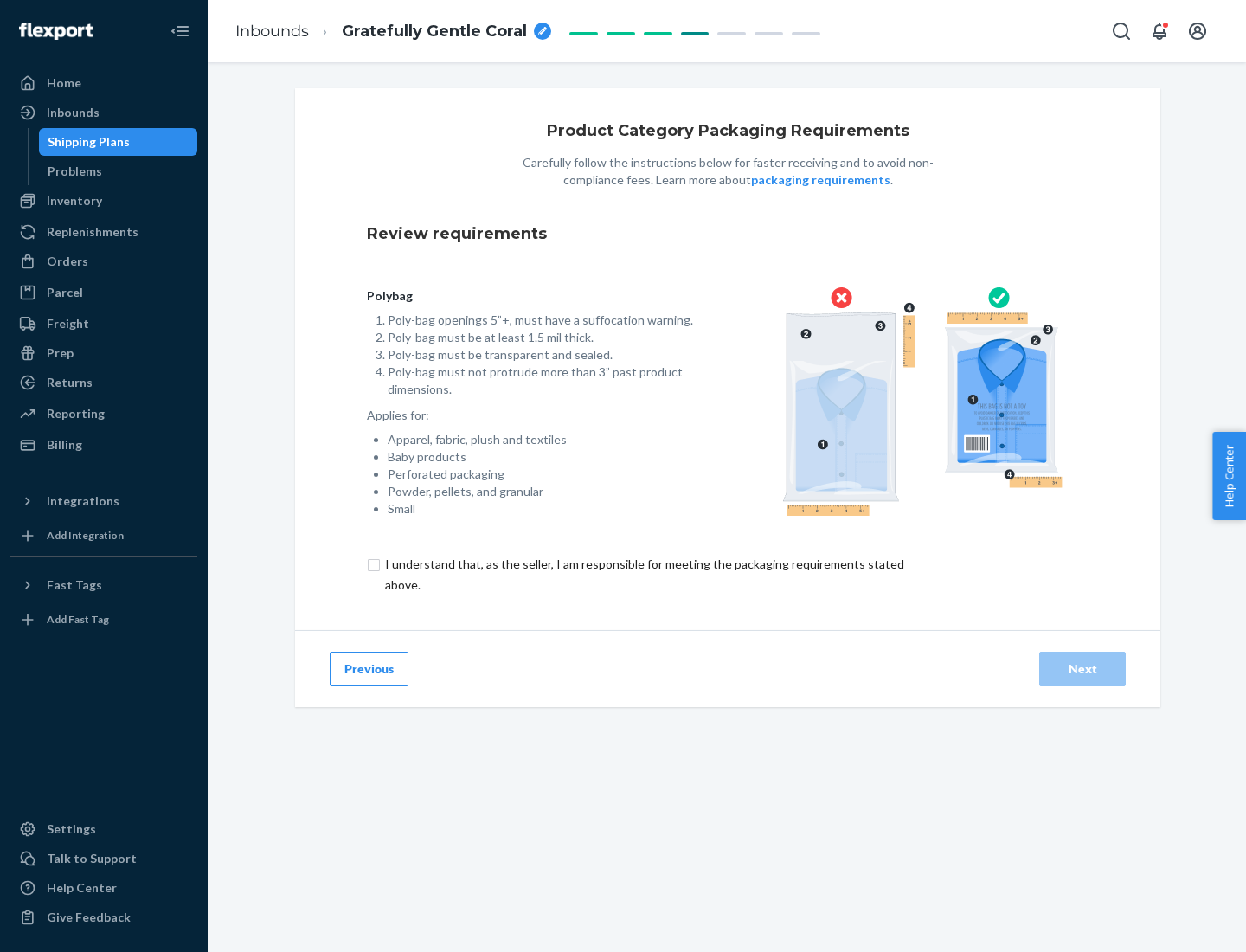
click at [643, 574] on input "checkbox" at bounding box center [655, 574] width 575 height 42
checkbox input "true"
click at [1083, 668] on div "Next" at bounding box center [1083, 669] width 57 height 17
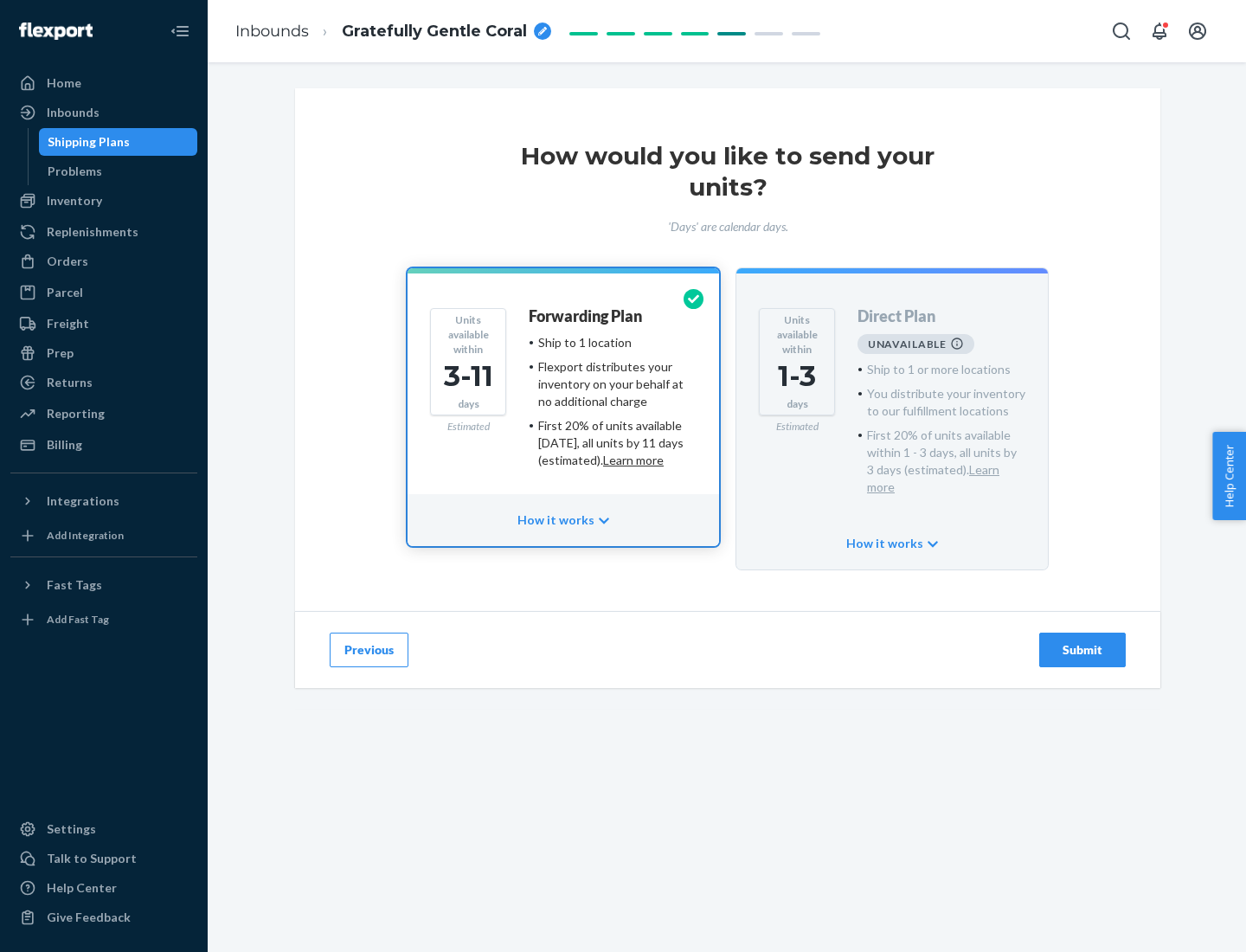
click at [587, 315] on h4 "Forwarding Plan" at bounding box center [586, 316] width 113 height 17
click at [1083, 641] on div "Submit" at bounding box center [1083, 650] width 57 height 17
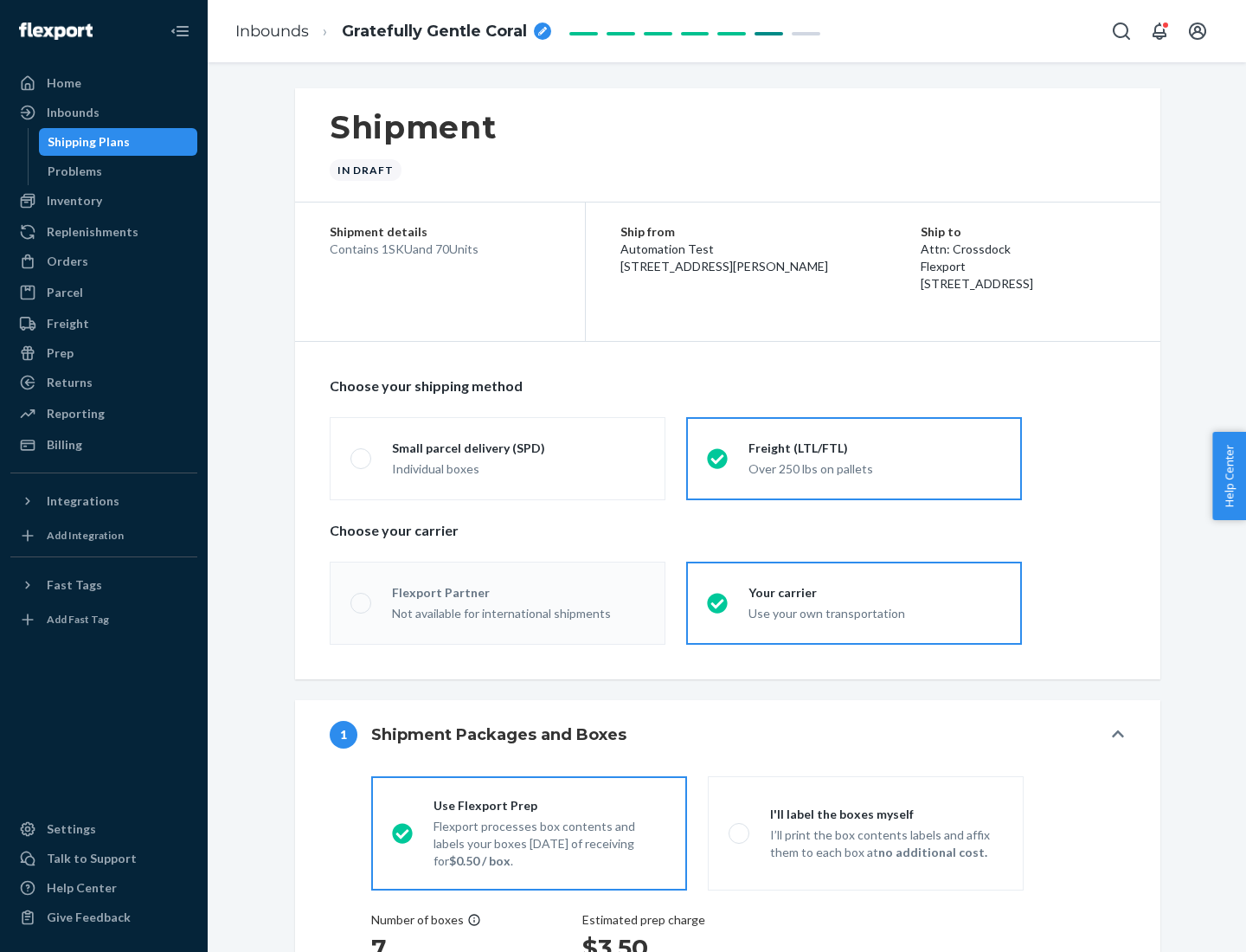
radio input "true"
radio input "false"
radio input "true"
radio input "false"
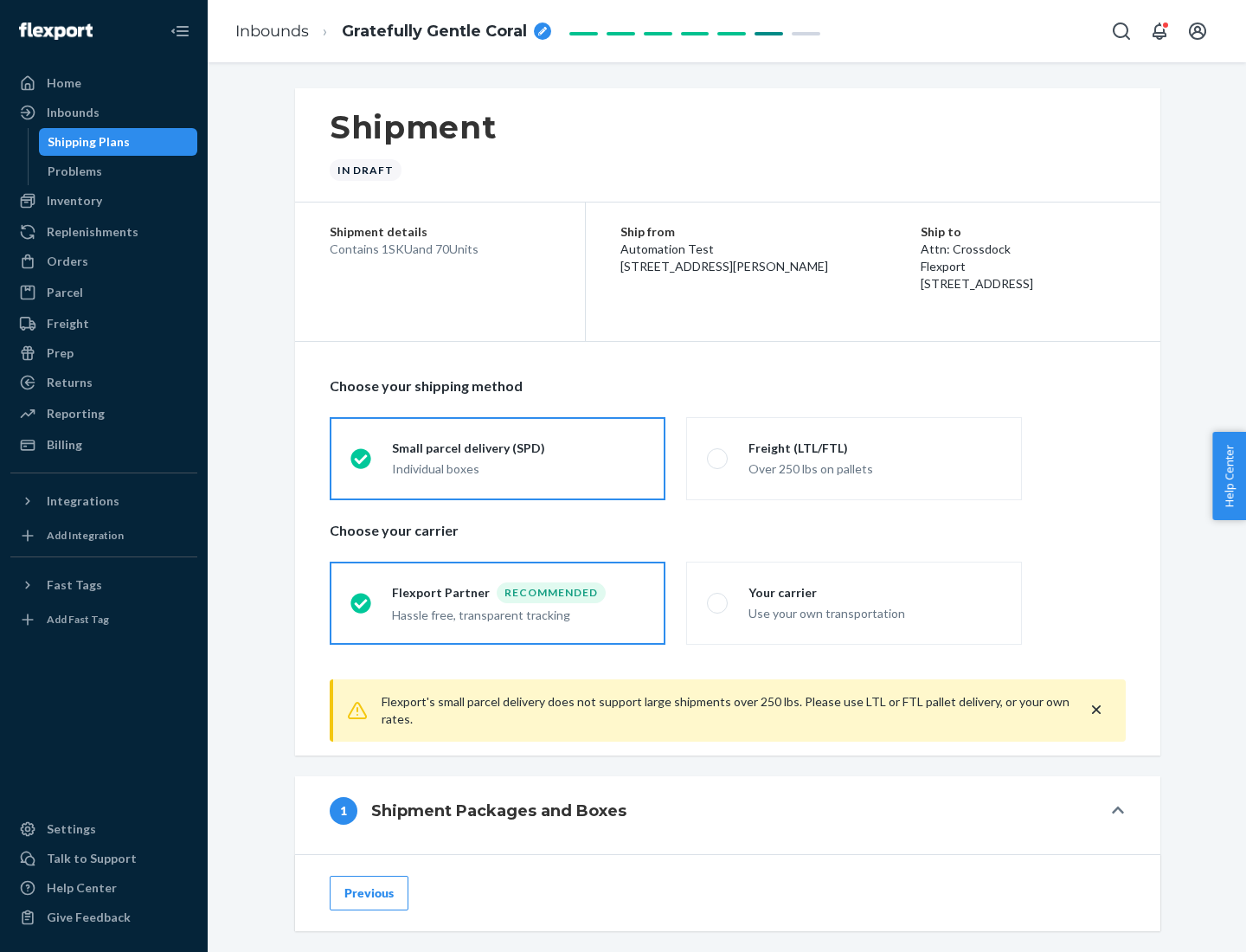
click at [854, 458] on div "Over 250 lbs on pallets" at bounding box center [876, 468] width 253 height 21
click at [719, 458] on input "Freight (LTL/FTL) Over 250 lbs on pallets" at bounding box center [713, 458] width 11 height 11
radio input "true"
radio input "false"
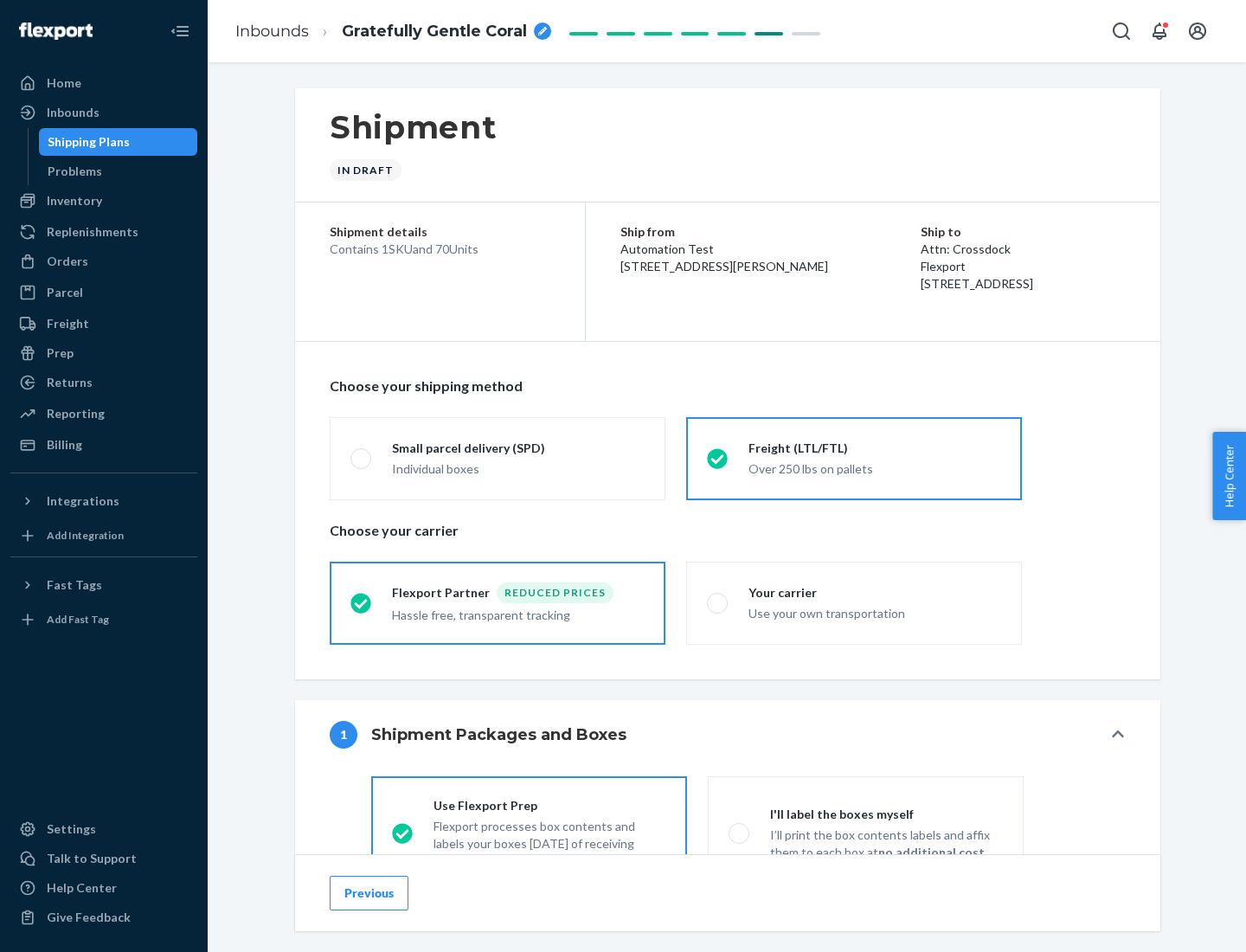
scroll to position [96, 0]
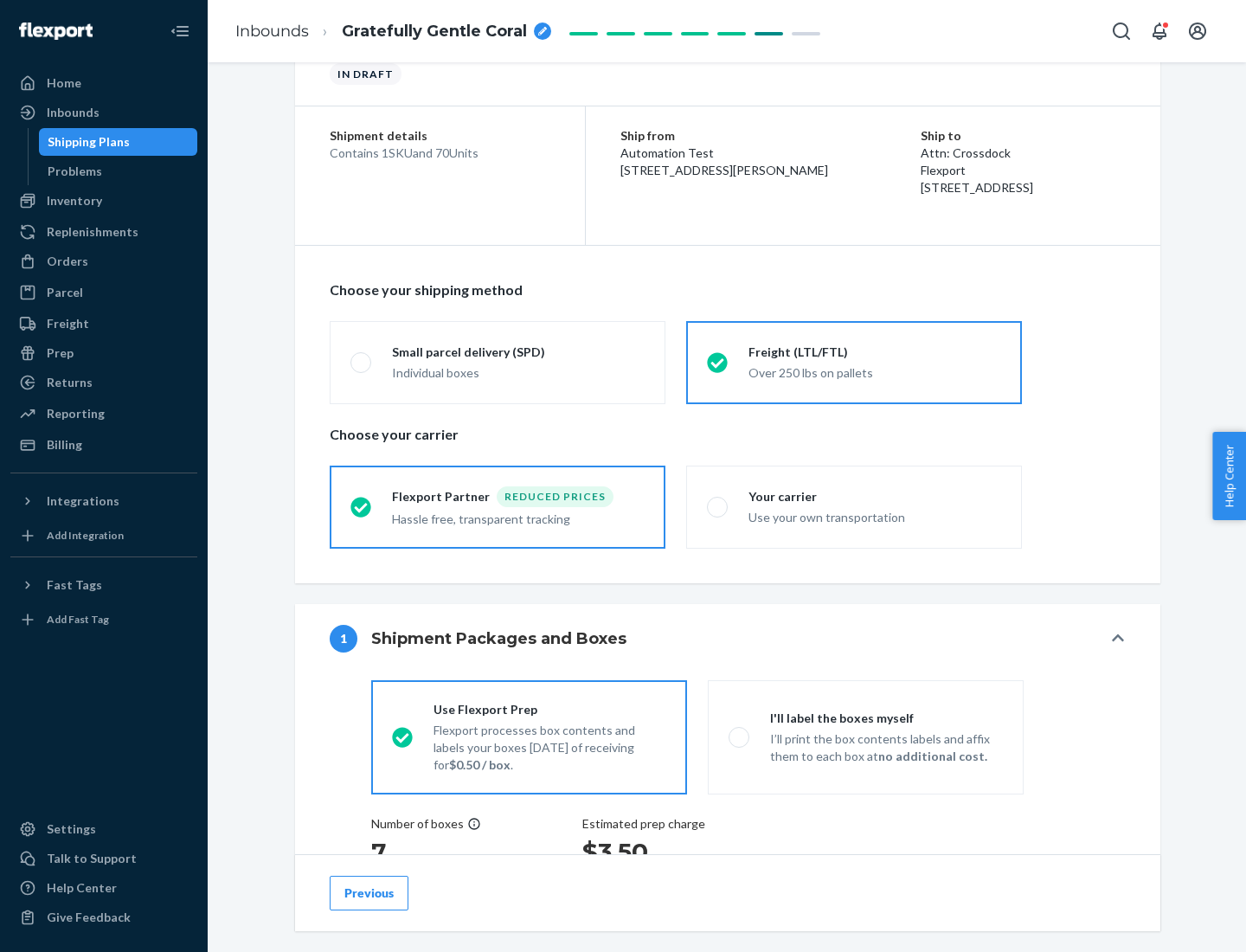
click at [498, 507] on div "Hassle free, transparent tracking" at bounding box center [519, 518] width 253 height 21
click at [362, 506] on input "Flexport Partner Reduced prices Hassle free, transparent tracking" at bounding box center [356, 507] width 11 height 11
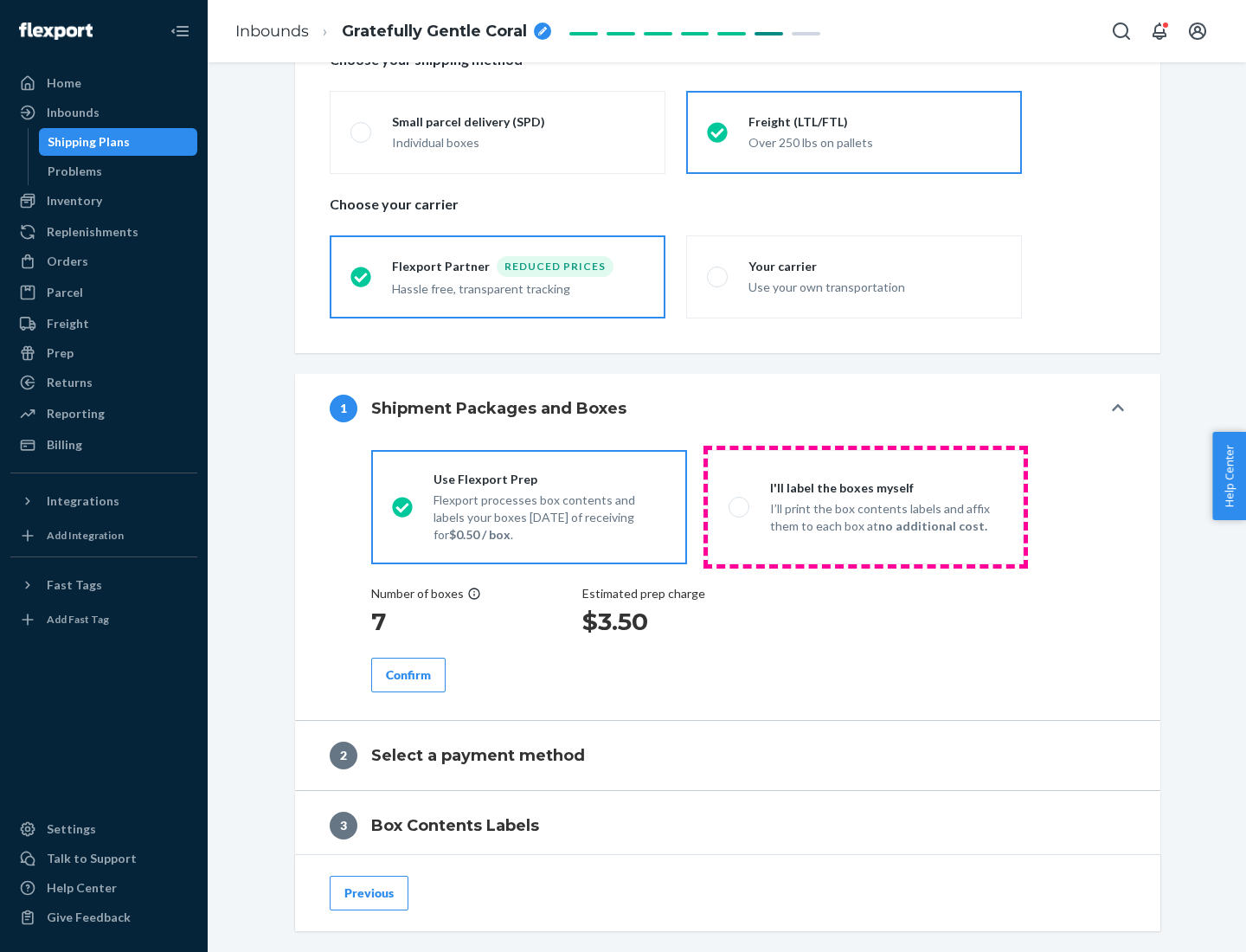
click at [865, 506] on p "I’ll print the box contents labels and affix them to each box at no additional …" at bounding box center [887, 518] width 232 height 35
click at [740, 506] on input "I'll label the boxes myself I’ll print the box contents labels and affix them t…" at bounding box center [735, 507] width 11 height 11
radio input "true"
radio input "false"
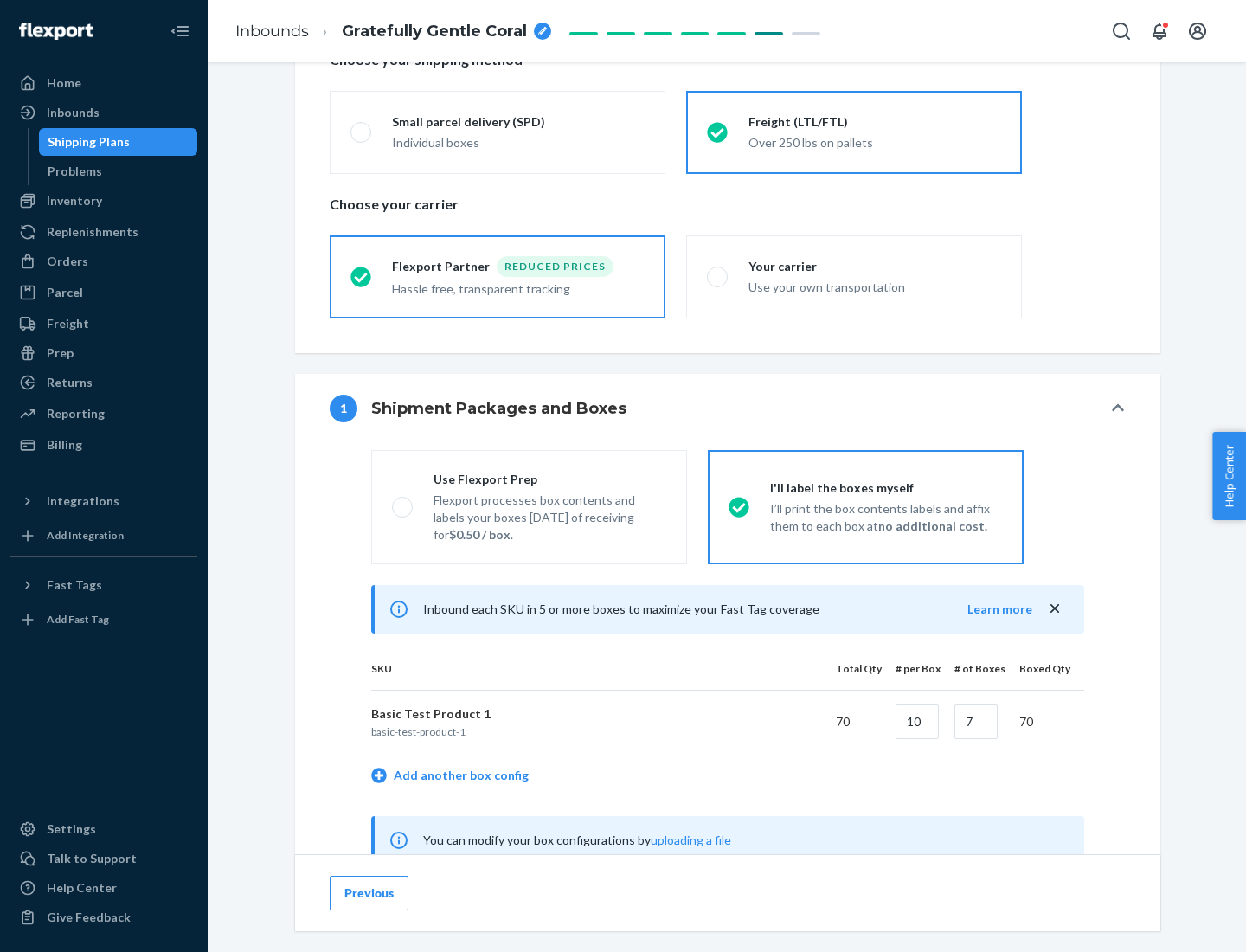
scroll to position [541, 0]
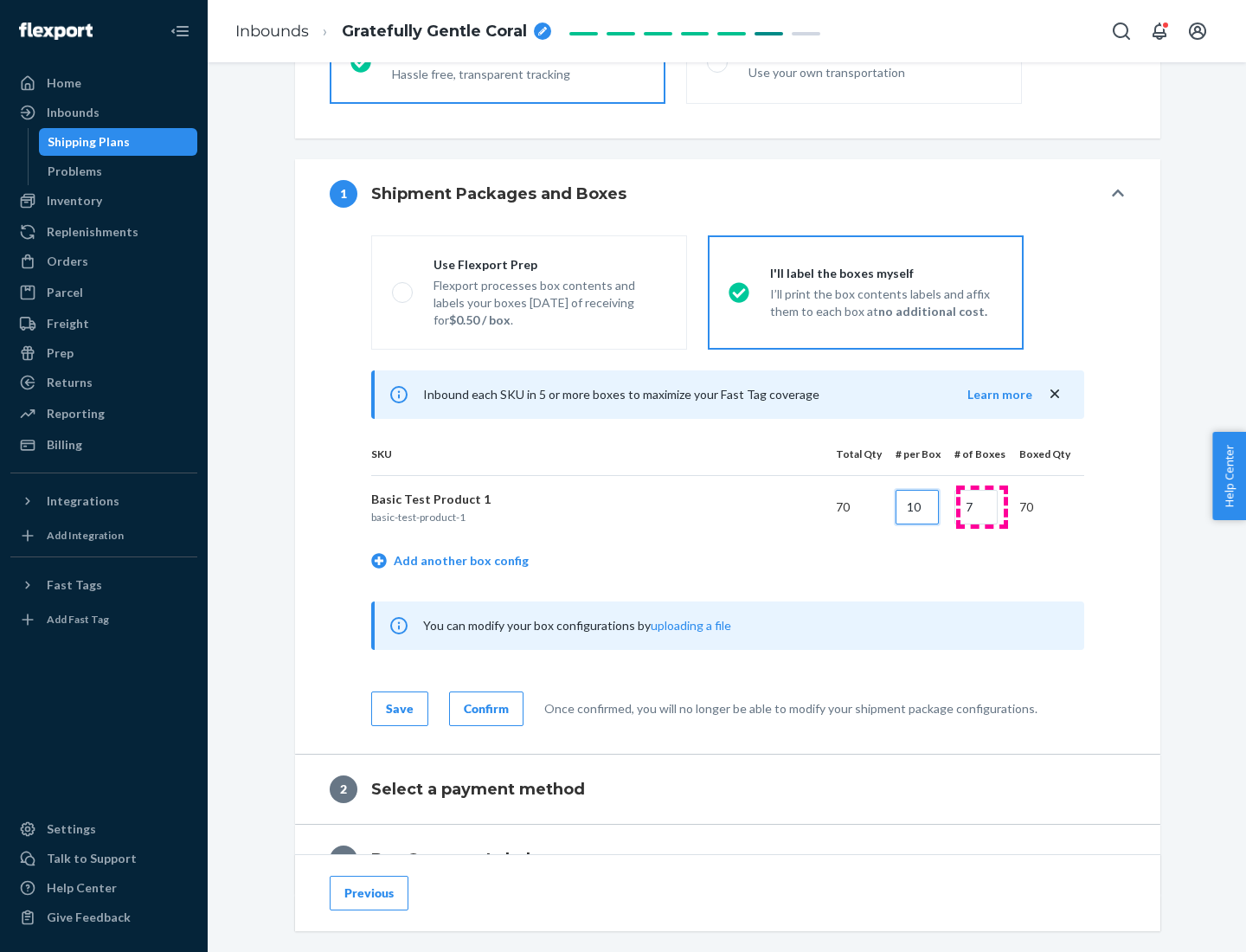
type input "10"
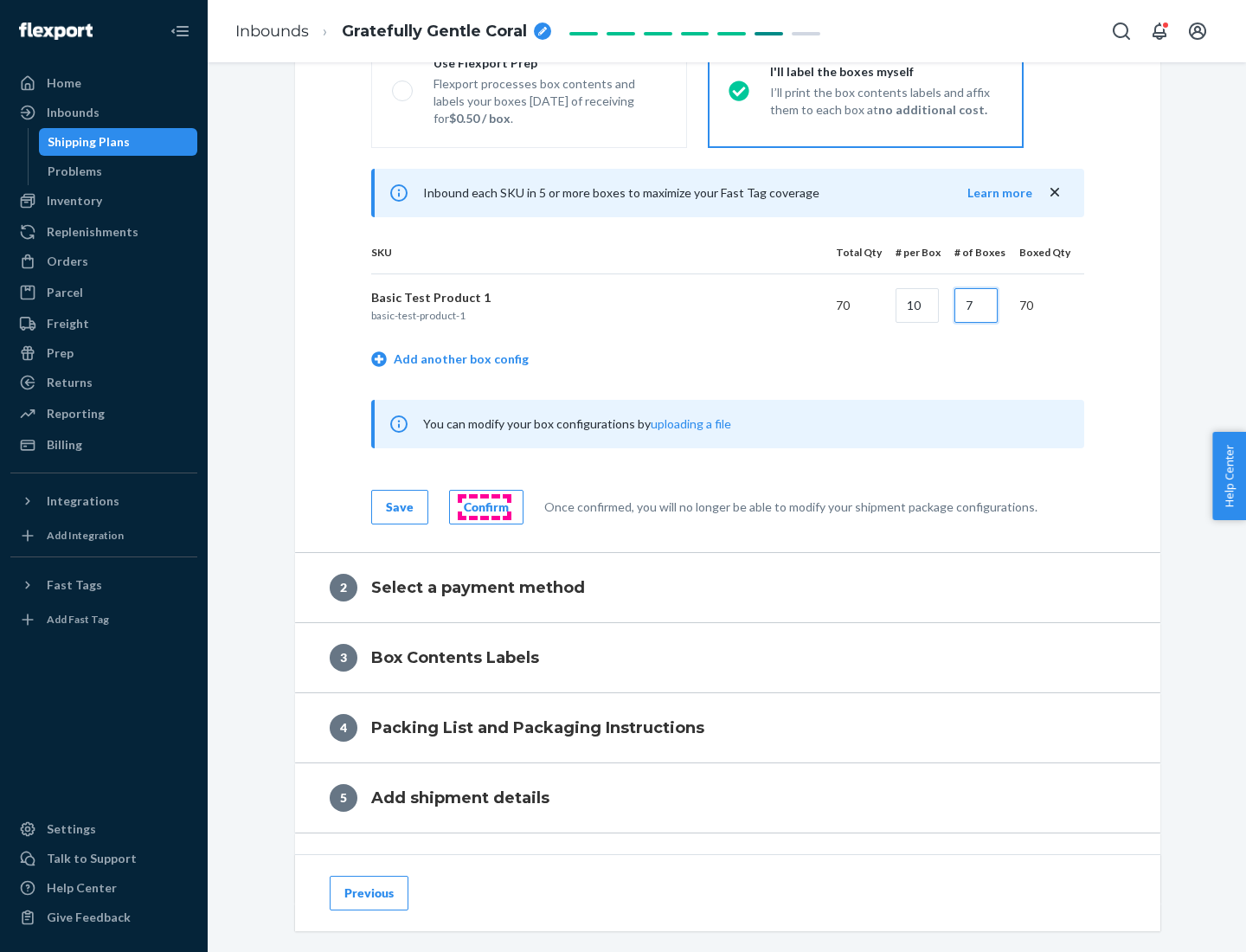
type input "7"
click at [484, 506] on div "Confirm" at bounding box center [486, 507] width 45 height 17
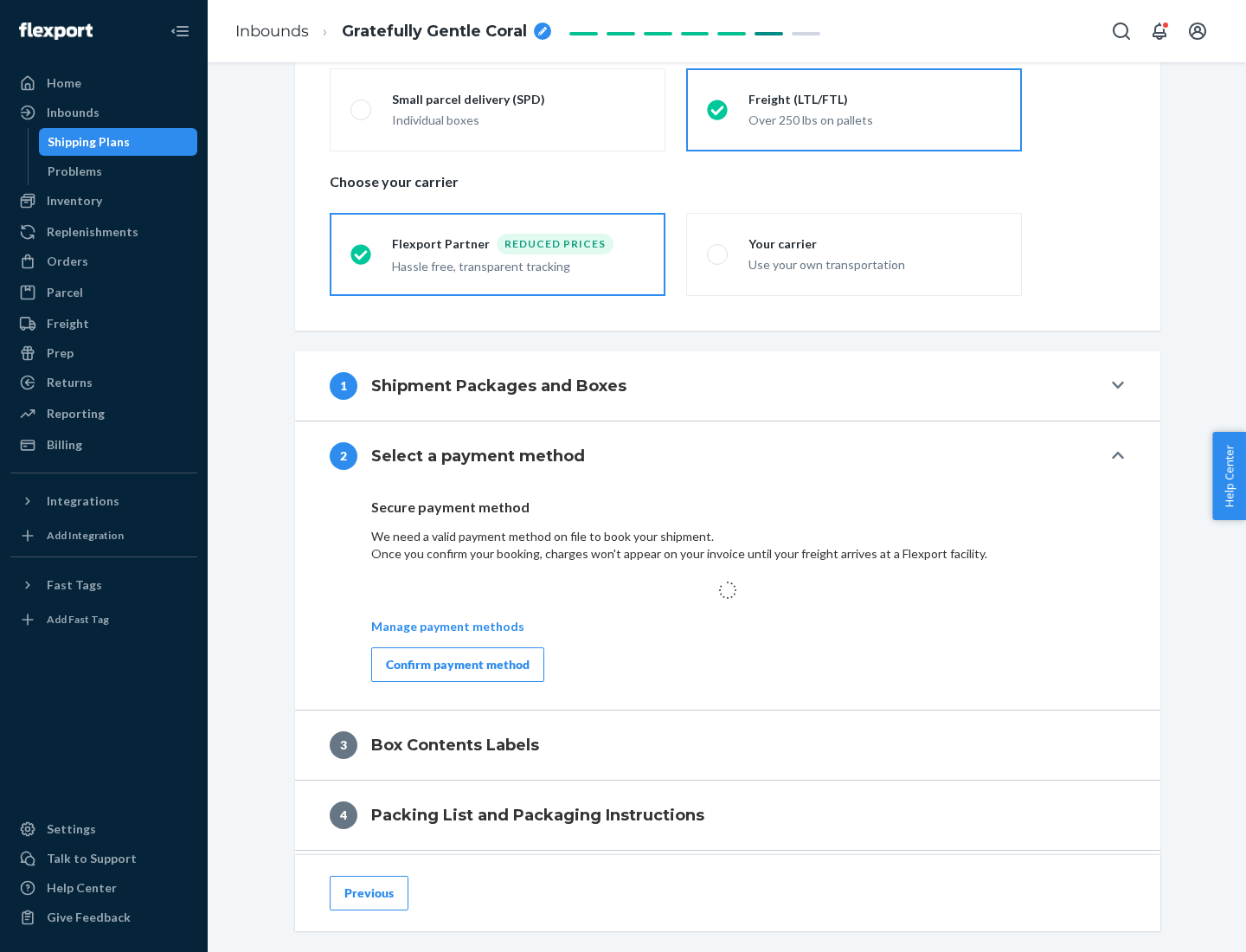
scroll to position [506, 0]
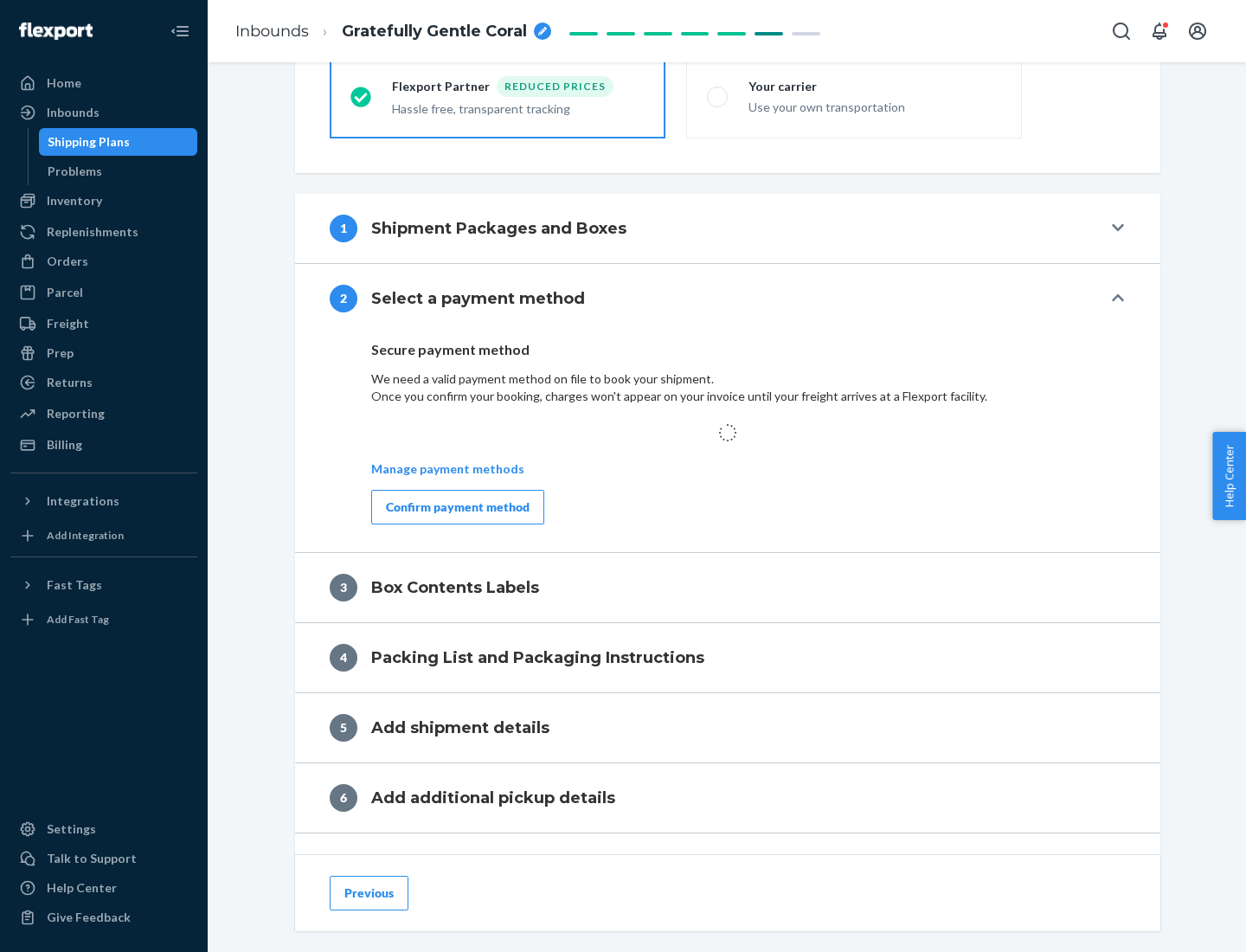
click at [456, 506] on div "Confirm payment method" at bounding box center [458, 507] width 144 height 17
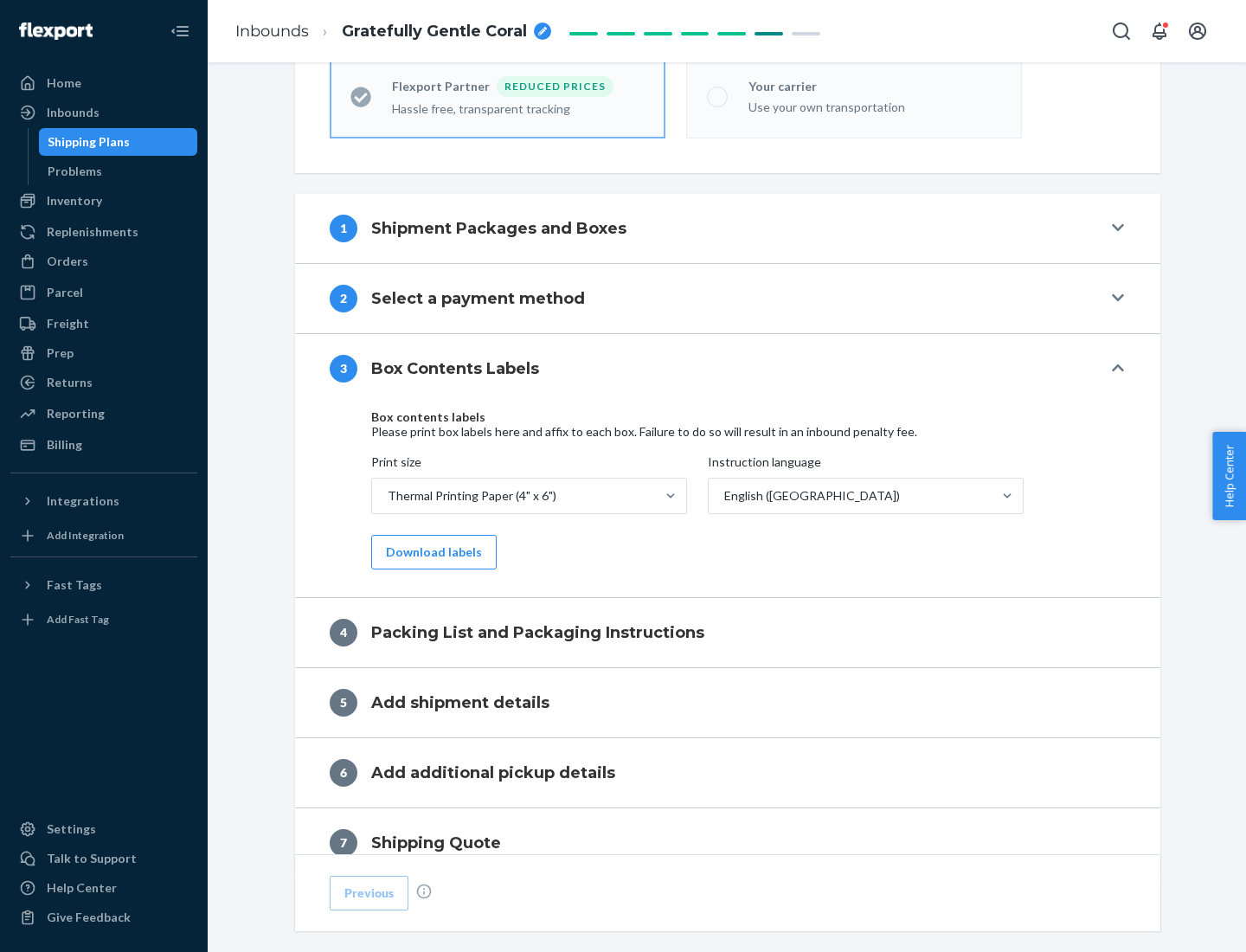
scroll to position [552, 0]
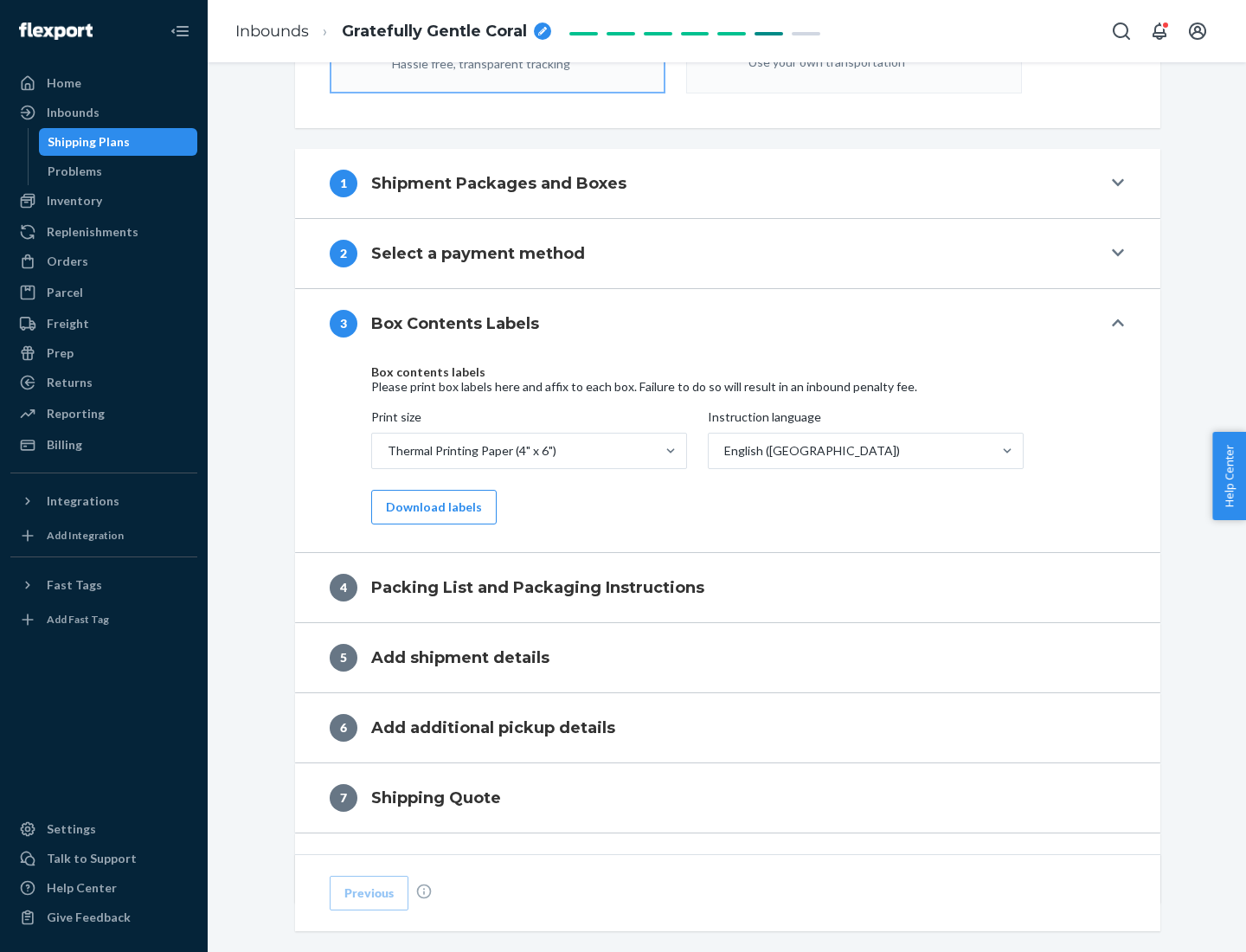
click at [430, 507] on button "Download labels" at bounding box center [434, 507] width 126 height 35
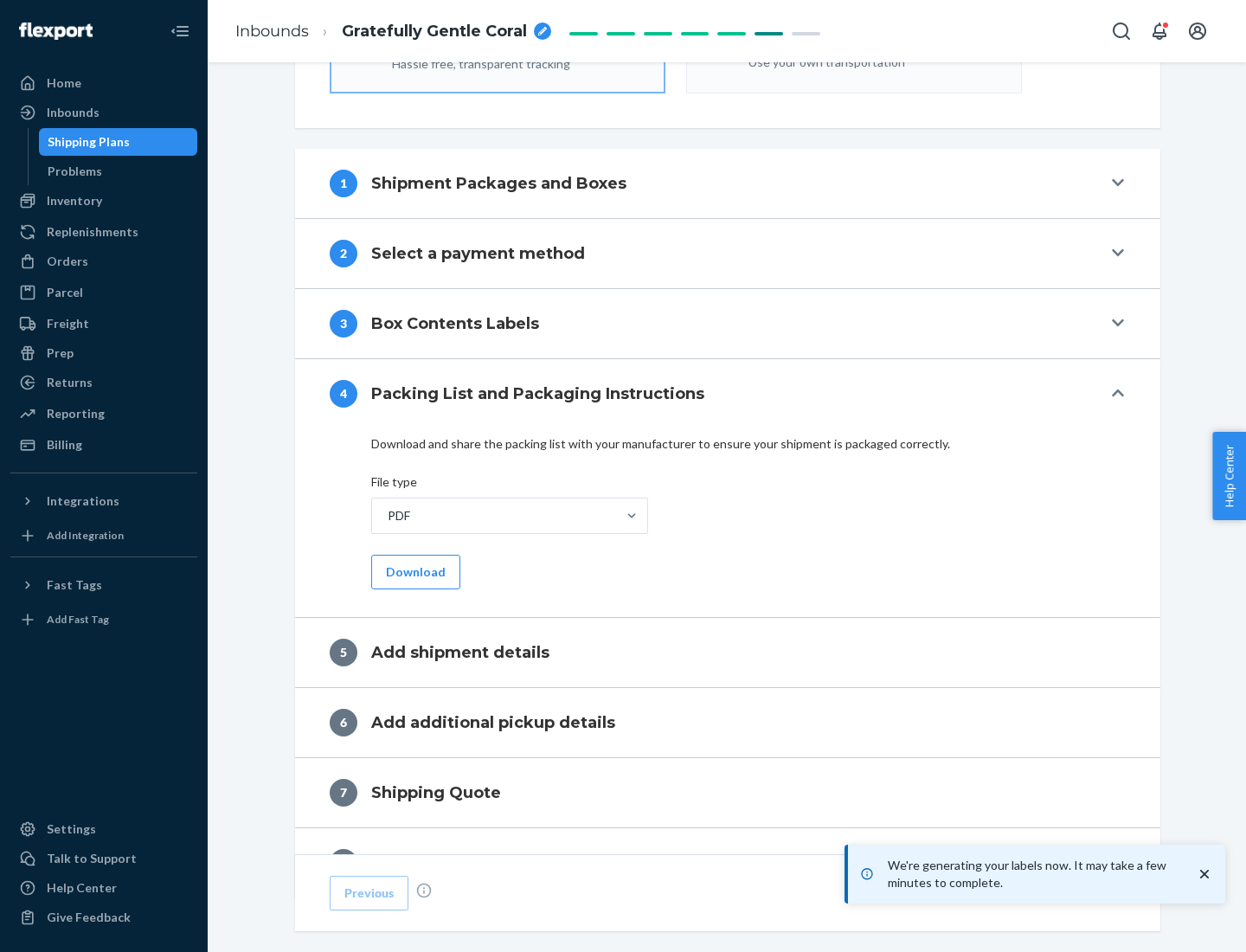
scroll to position [616, 0]
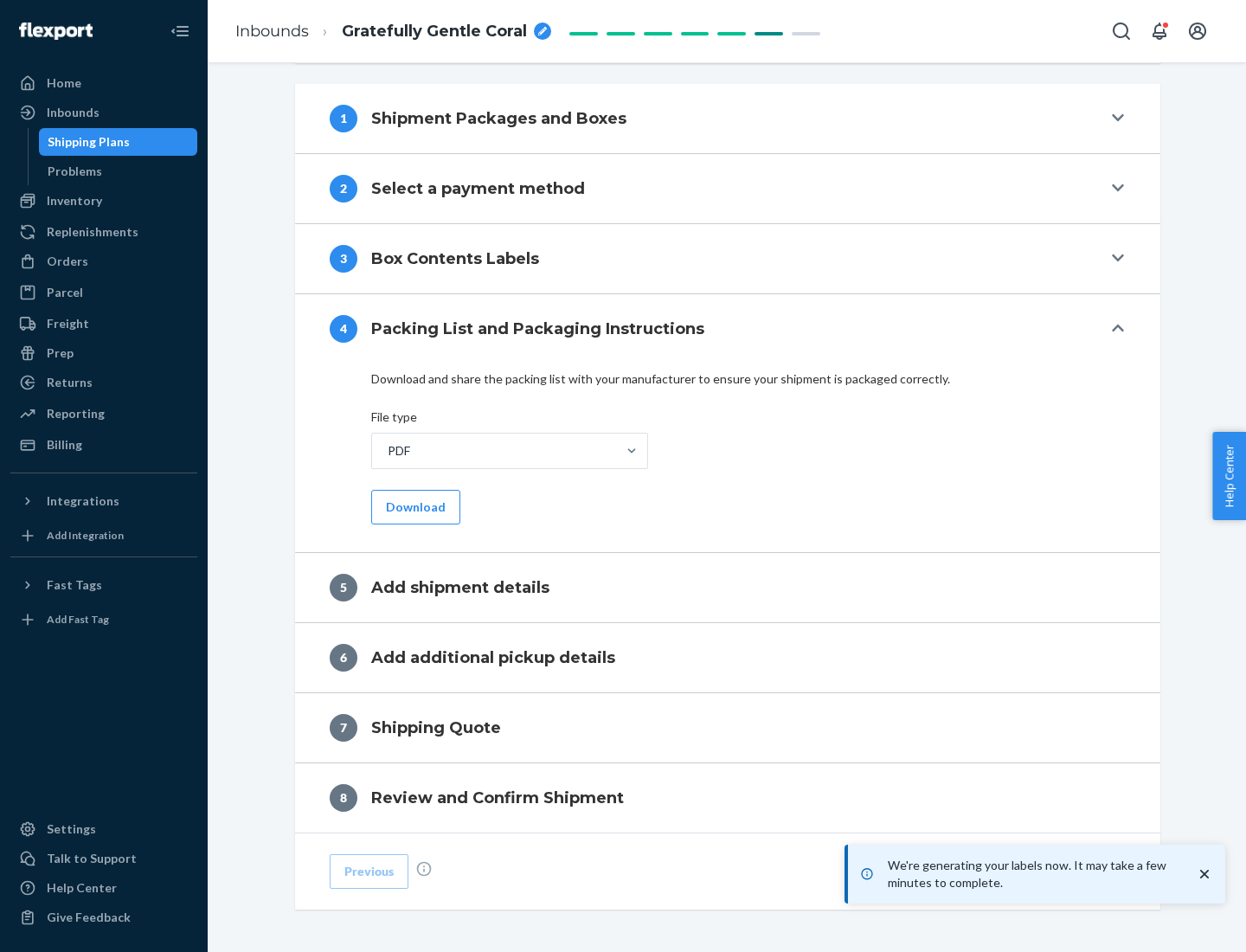
click at [414, 506] on button "Download" at bounding box center [416, 507] width 89 height 35
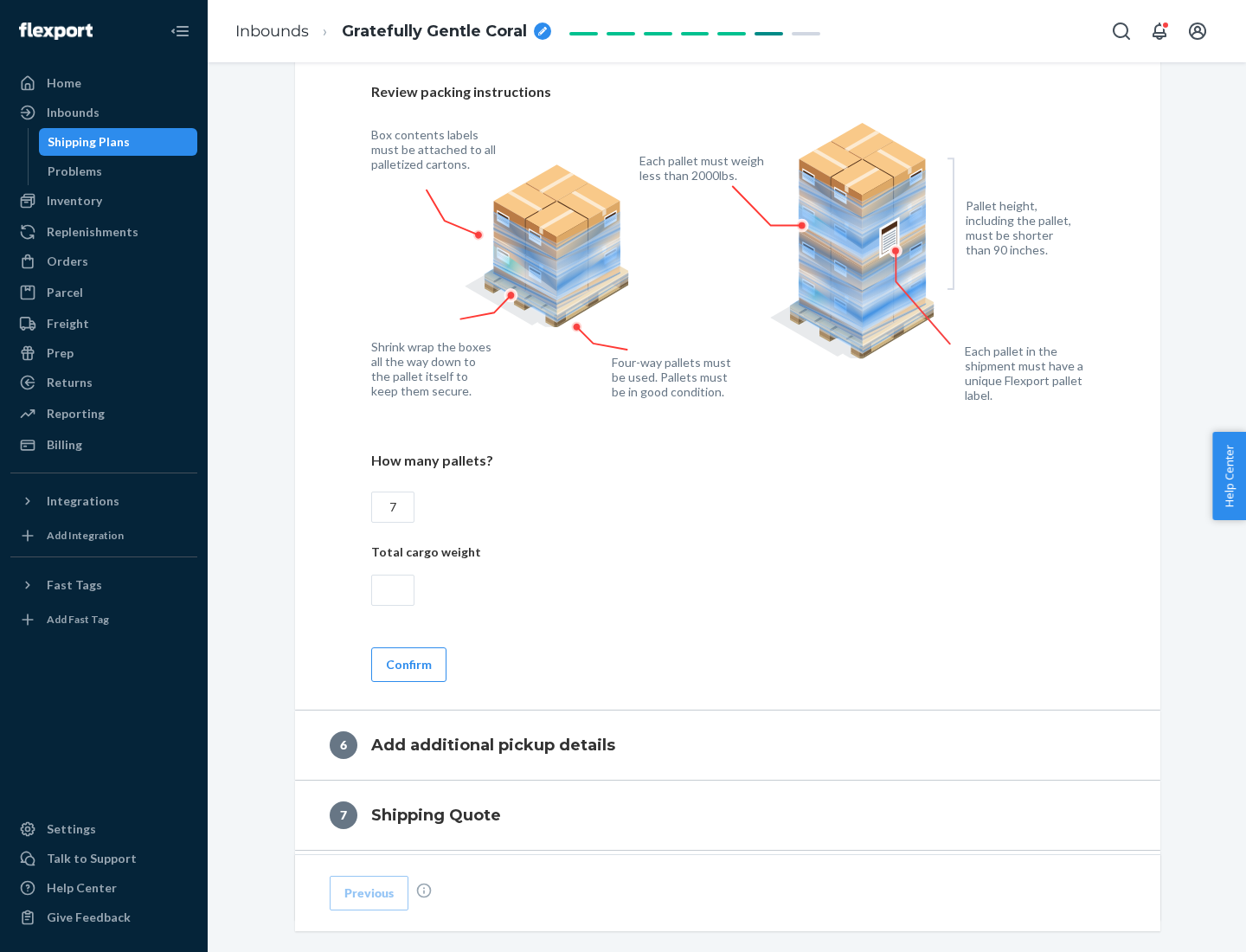
scroll to position [1194, 0]
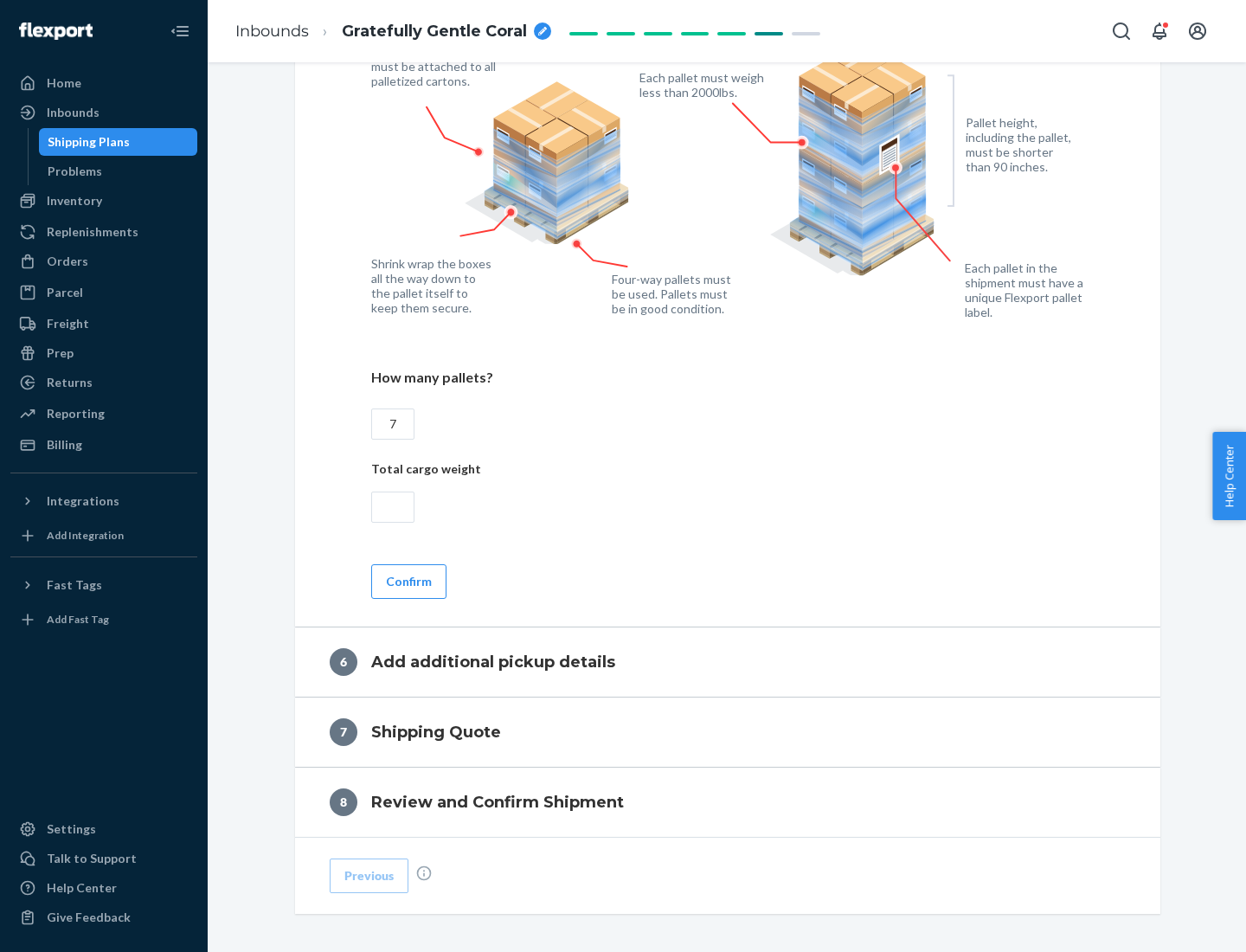
type input "7"
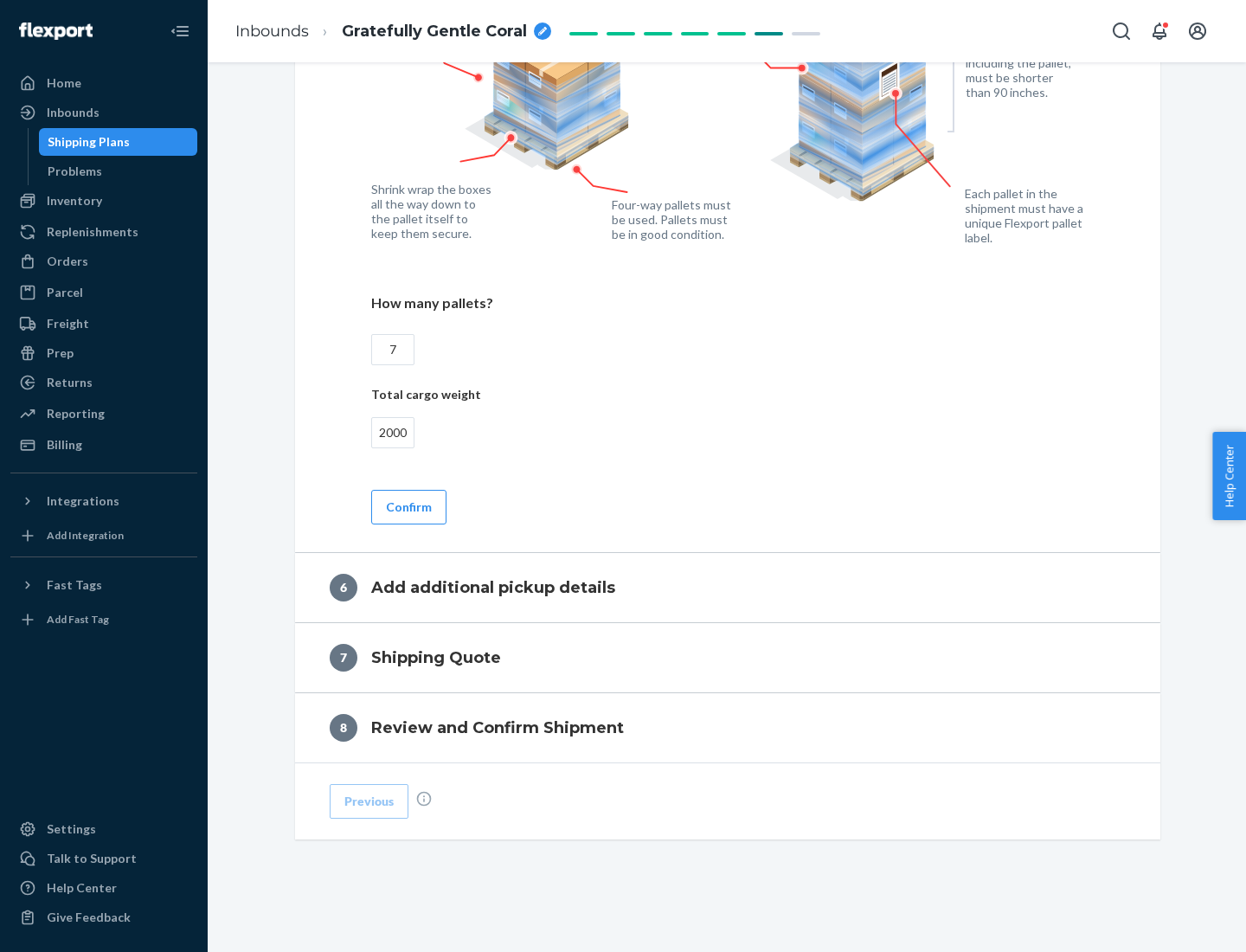
type input "2000"
click at [408, 506] on button "Confirm" at bounding box center [409, 507] width 76 height 35
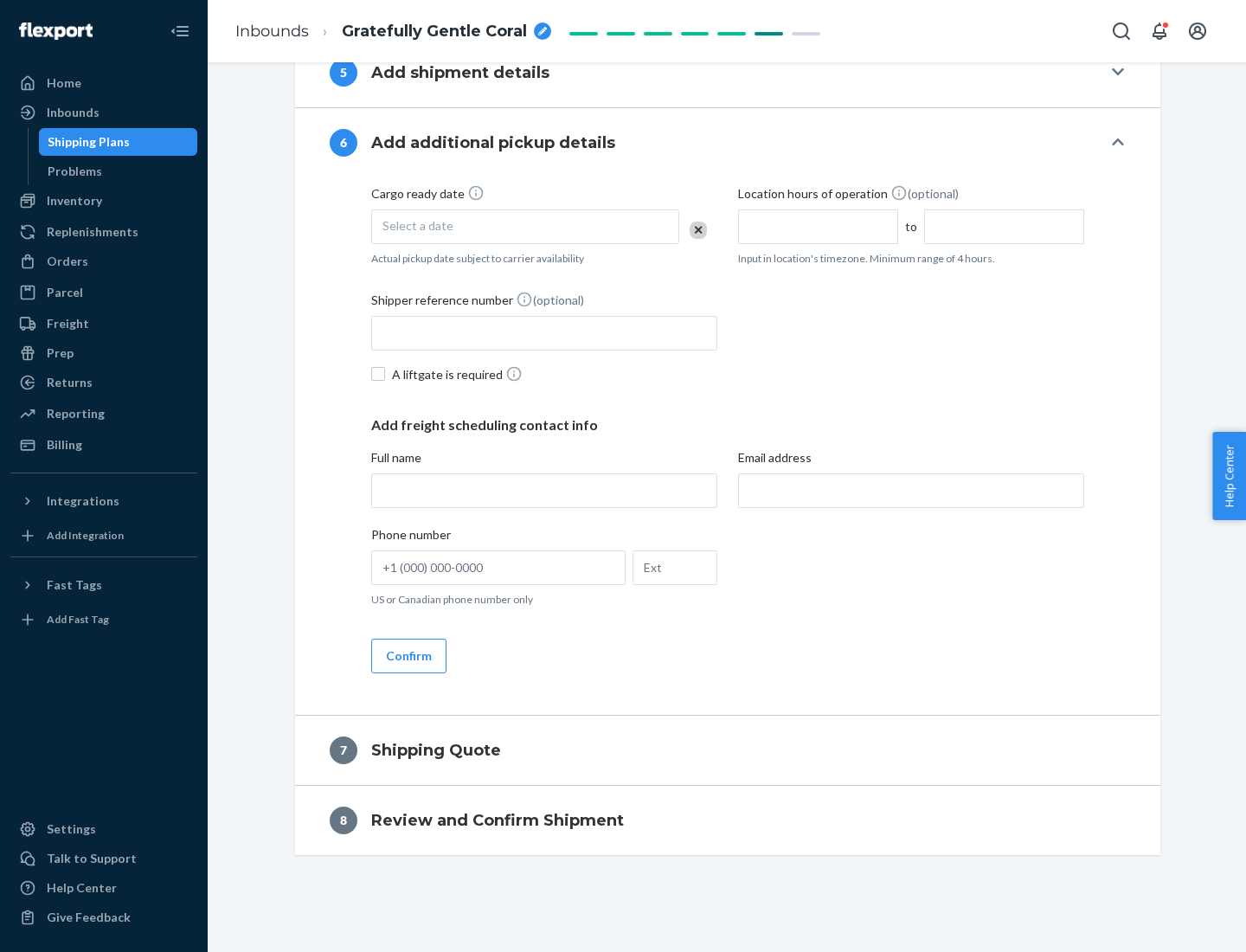
scroll to position [662, 0]
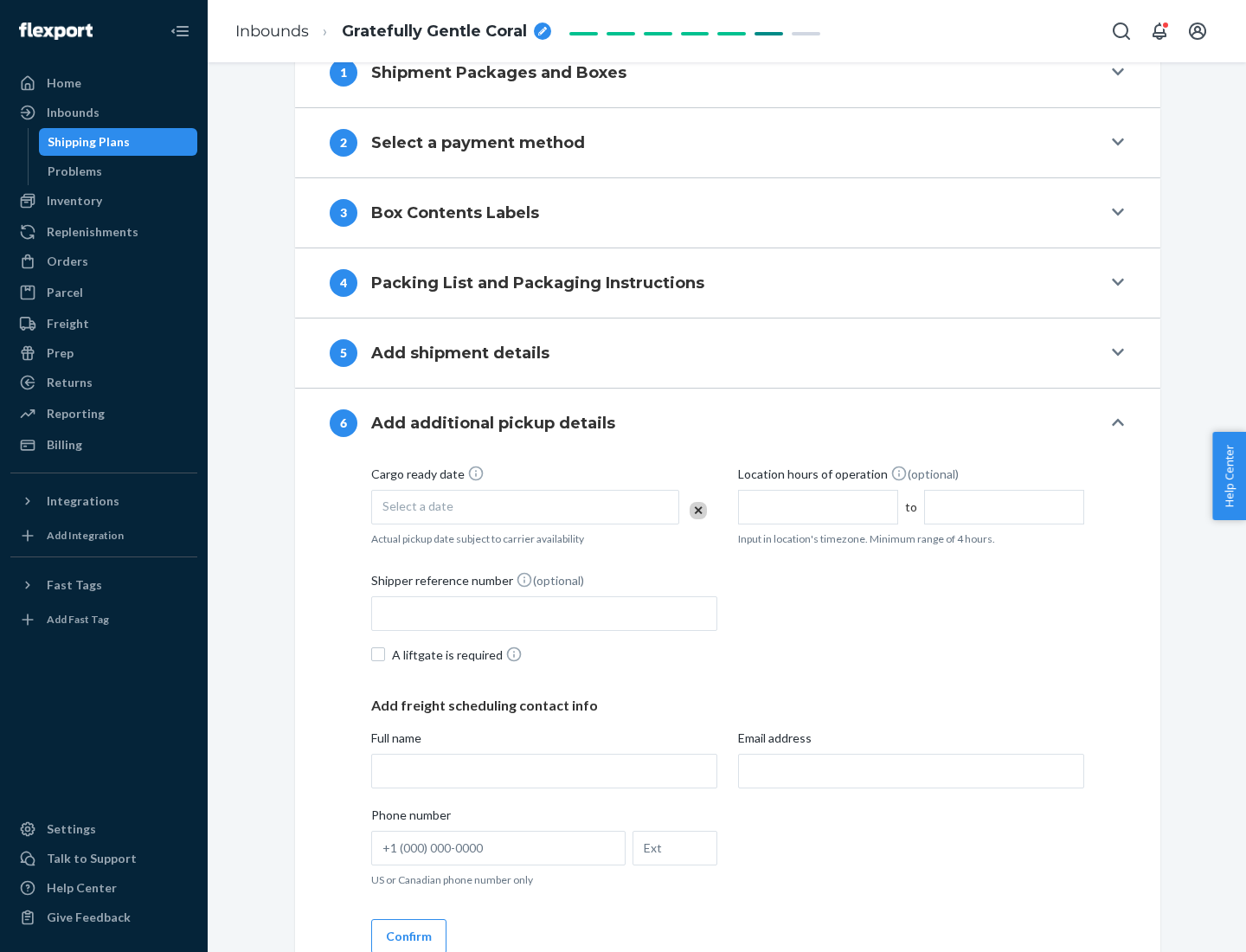
click at [525, 506] on div "Select a date" at bounding box center [525, 507] width 308 height 35
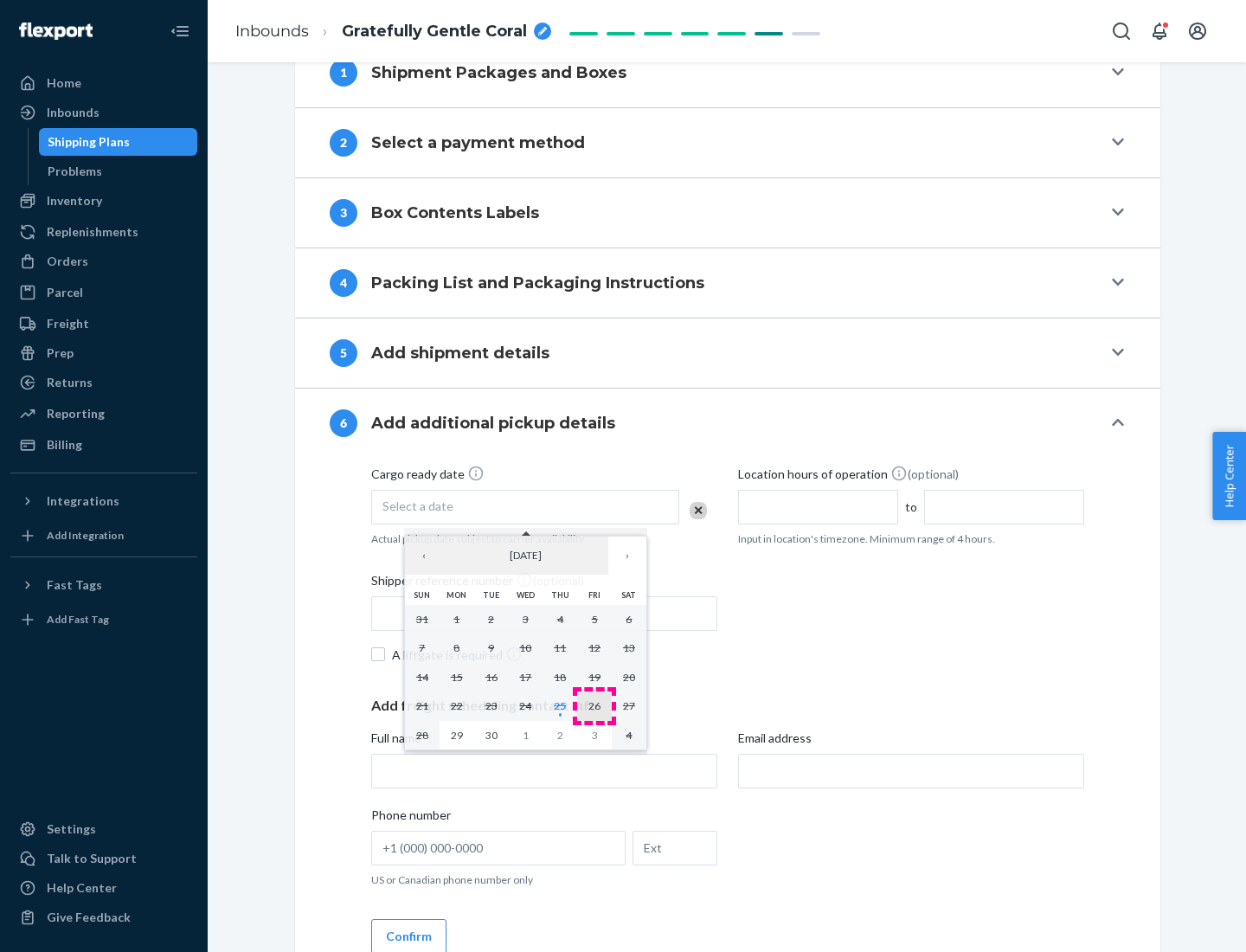
click at [595, 706] on abbr "26" at bounding box center [594, 706] width 12 height 13
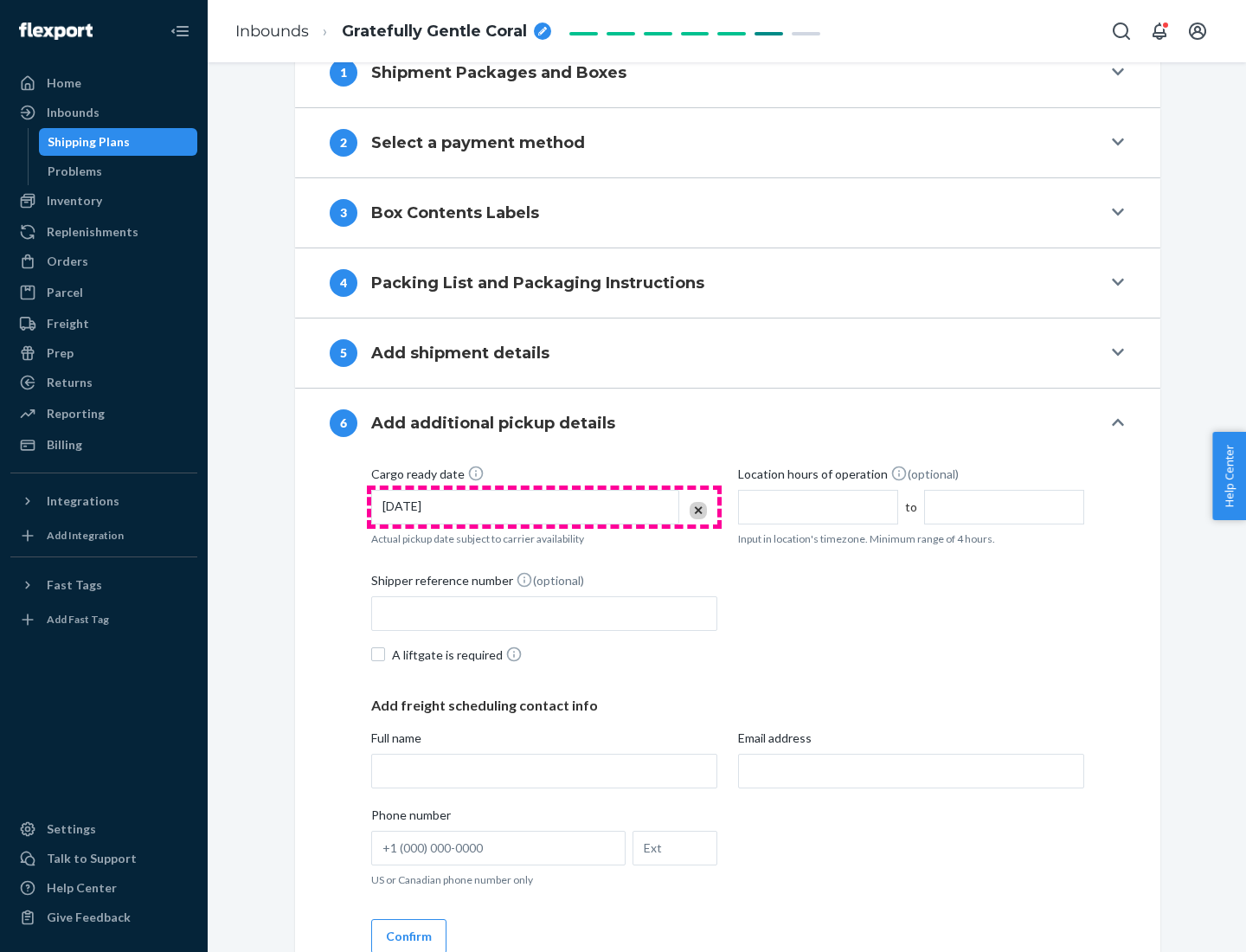
scroll to position [926, 0]
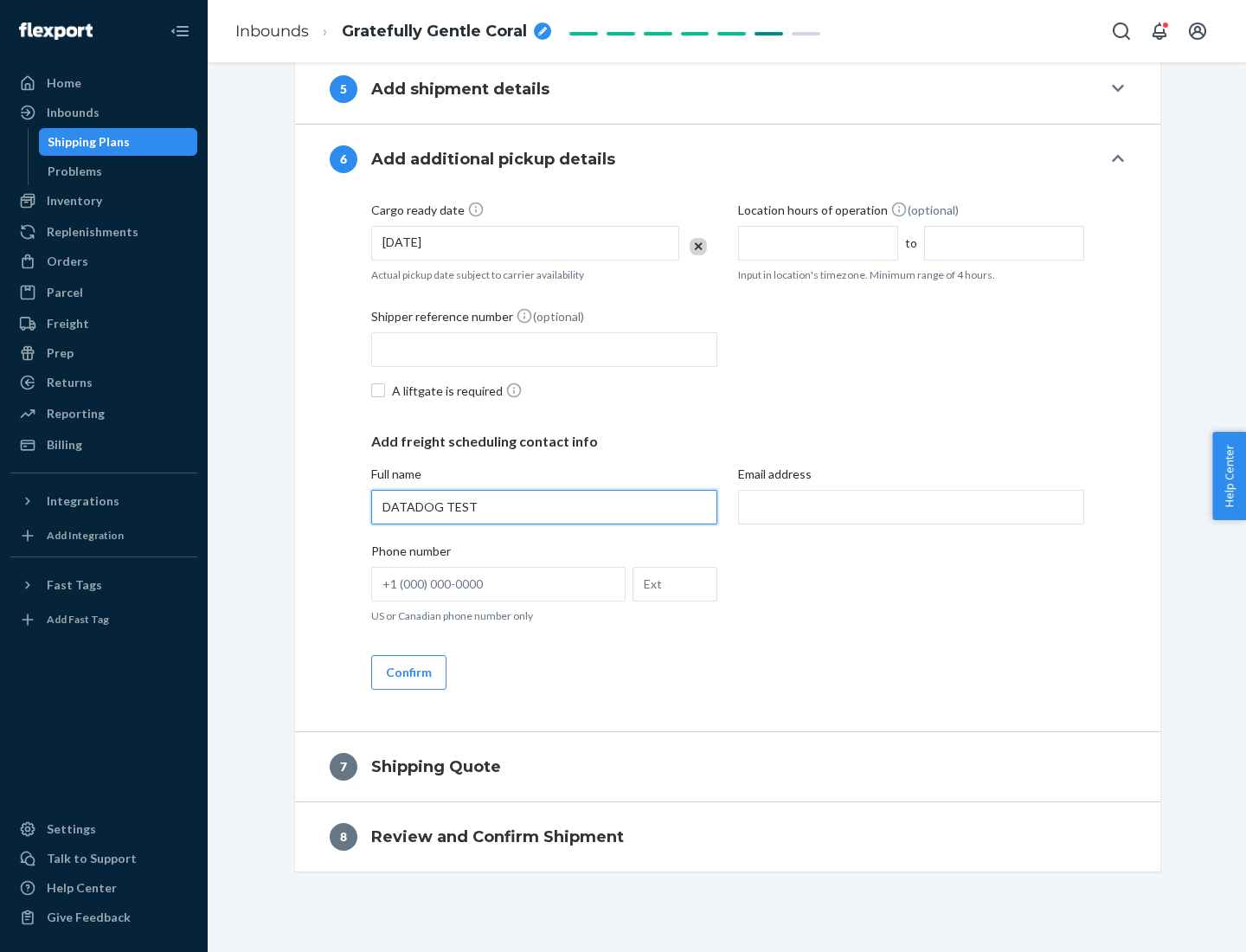
type input "DATADOG TEST"
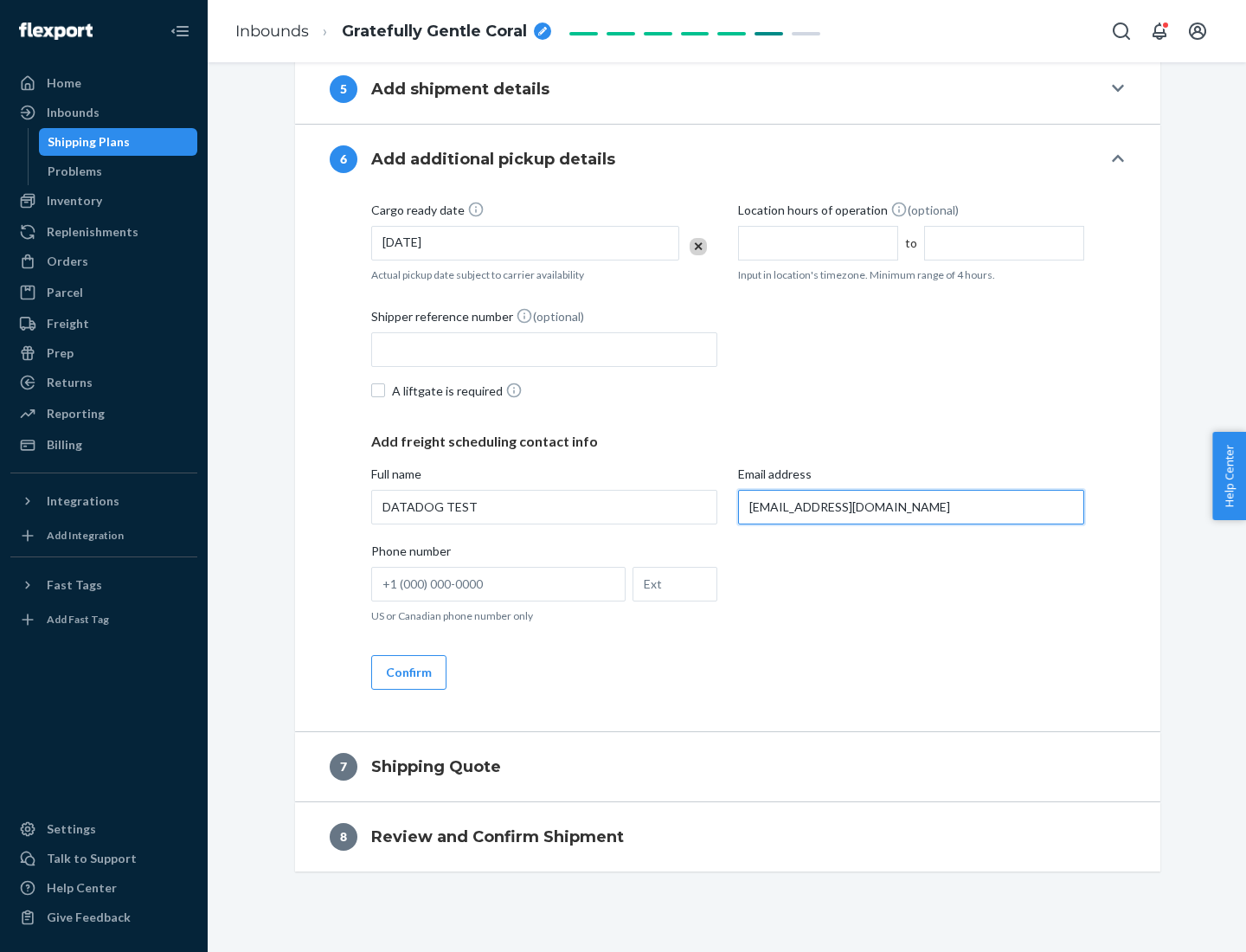
scroll to position [943, 0]
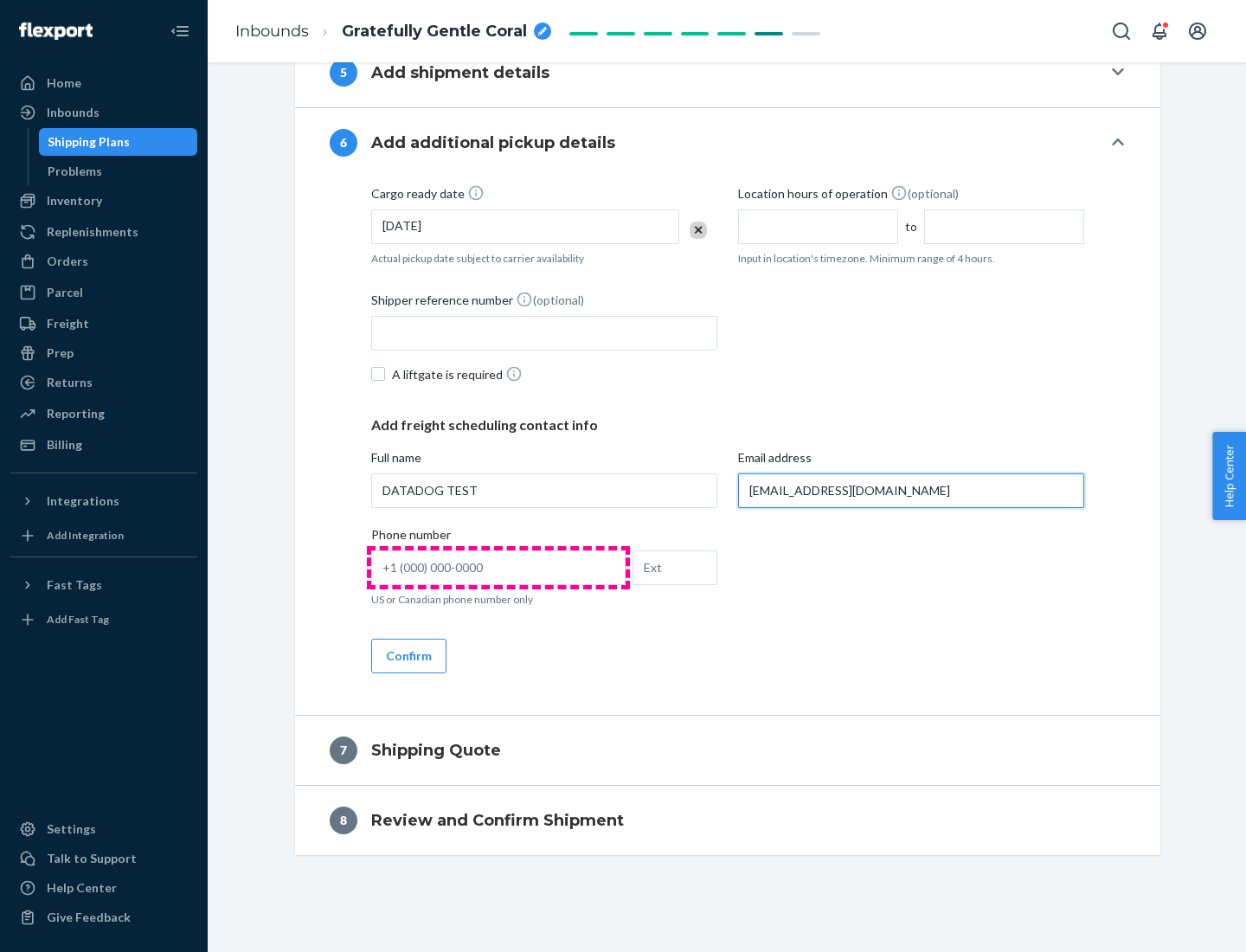
type input "[EMAIL_ADDRESS][DOMAIN_NAME]"
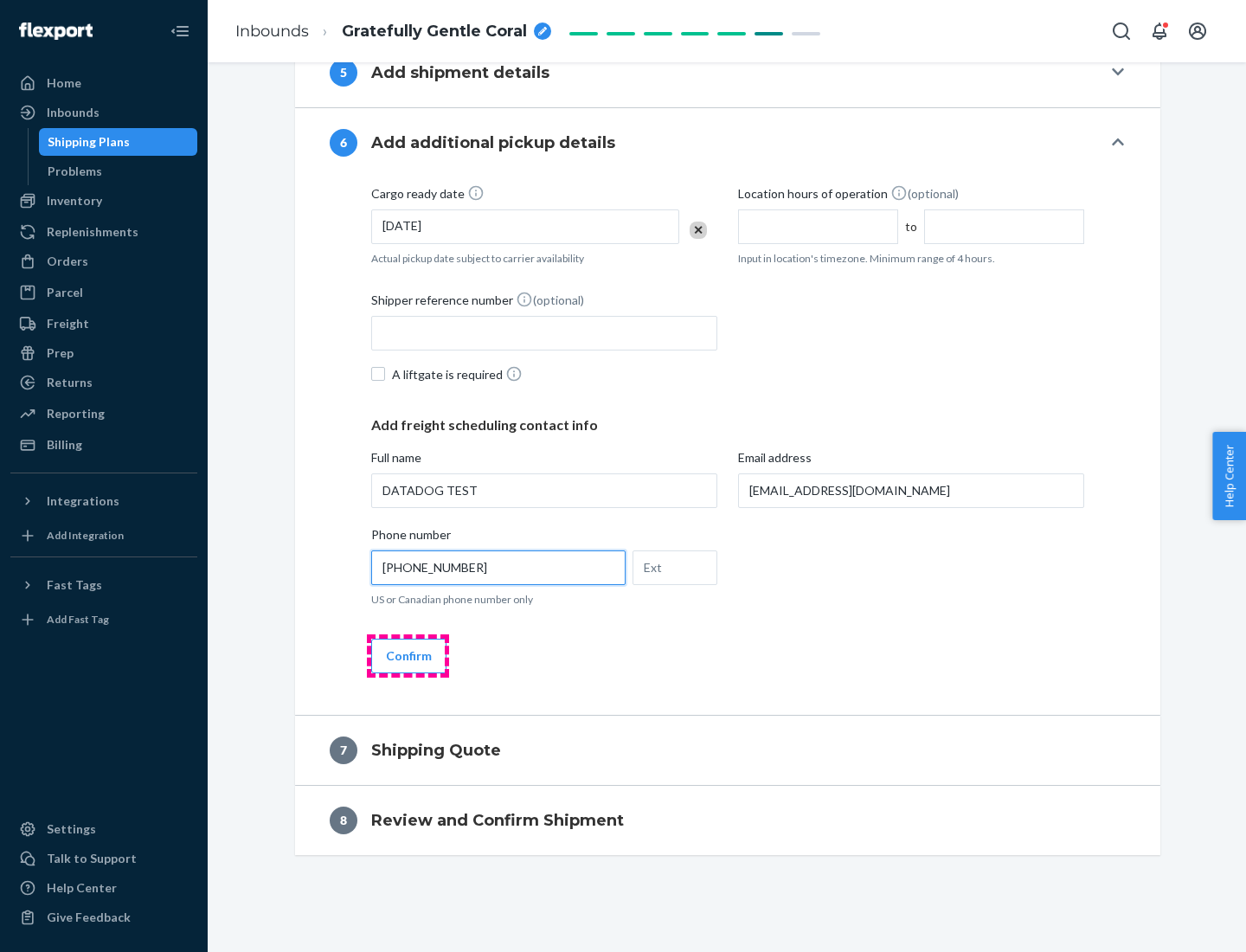
type input "[PHONE_NUMBER]"
click at [408, 655] on button "Confirm" at bounding box center [409, 655] width 76 height 35
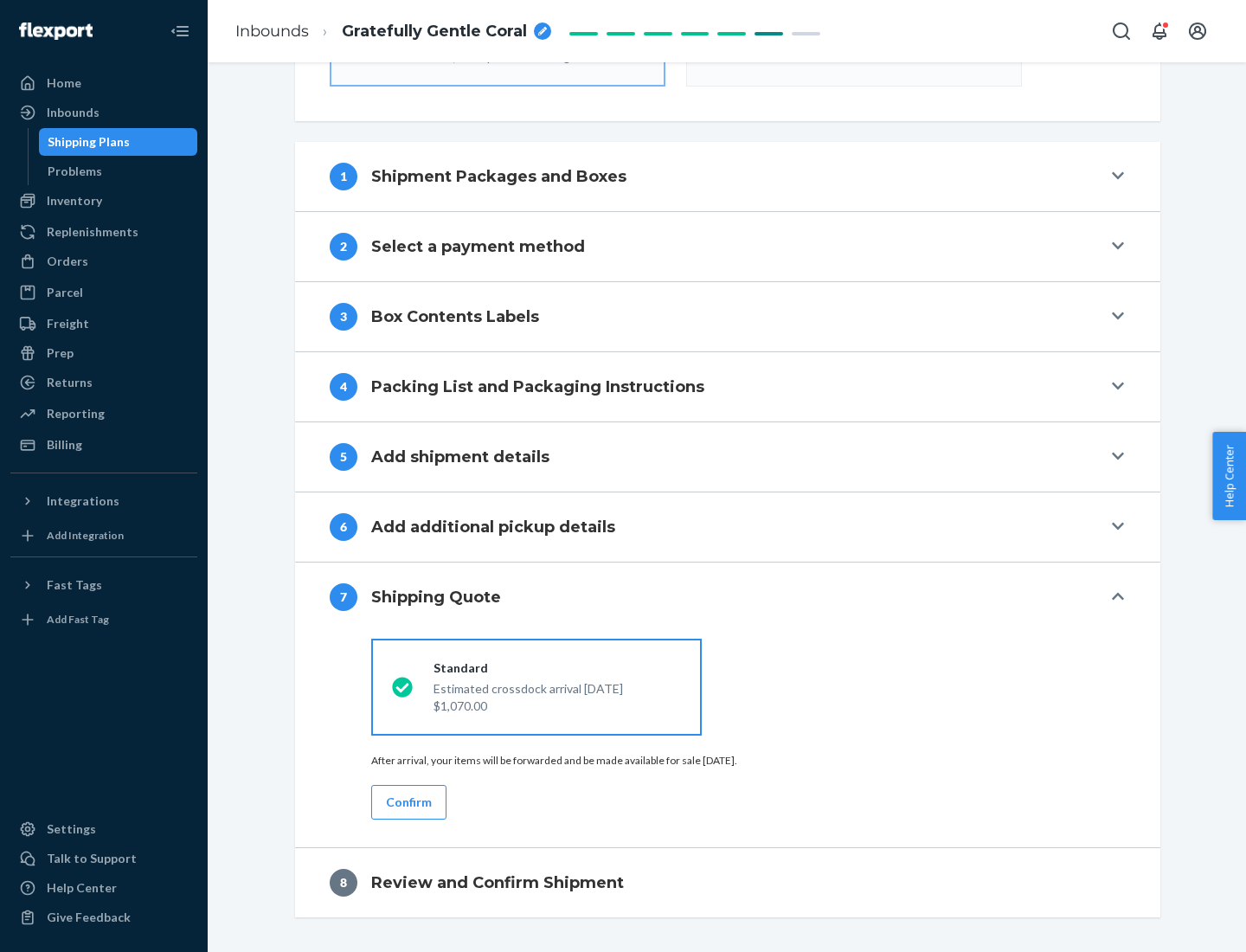
scroll to position [620, 0]
